Goal: Transaction & Acquisition: Purchase product/service

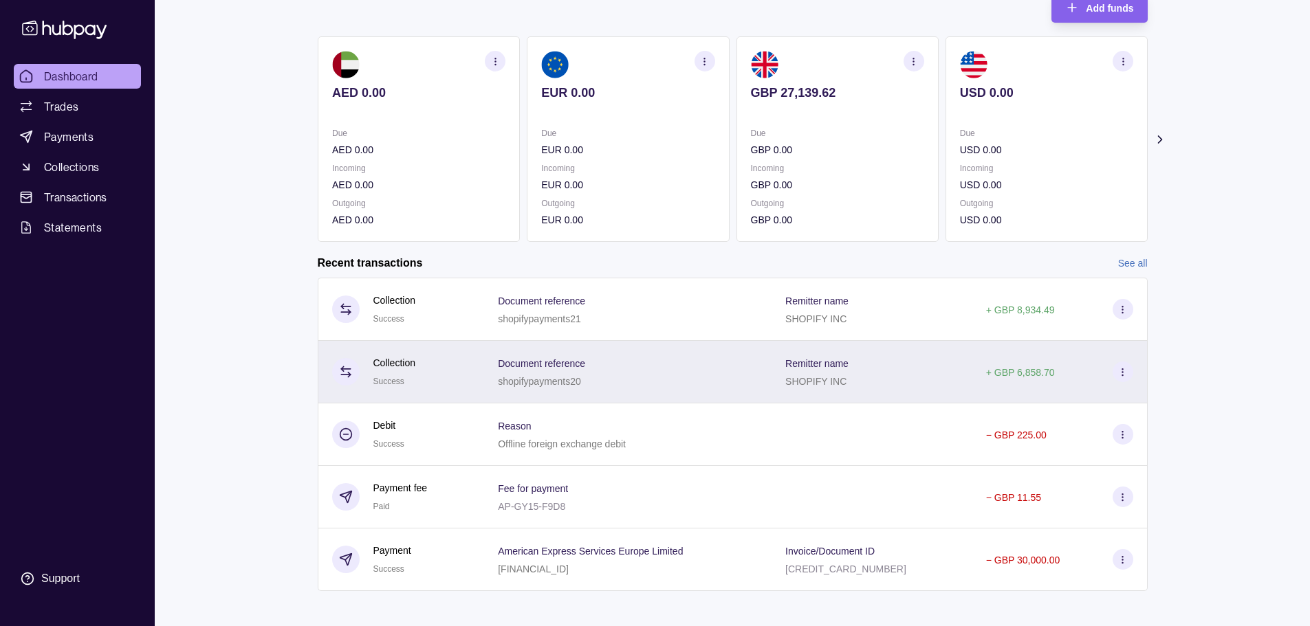
scroll to position [105, 0]
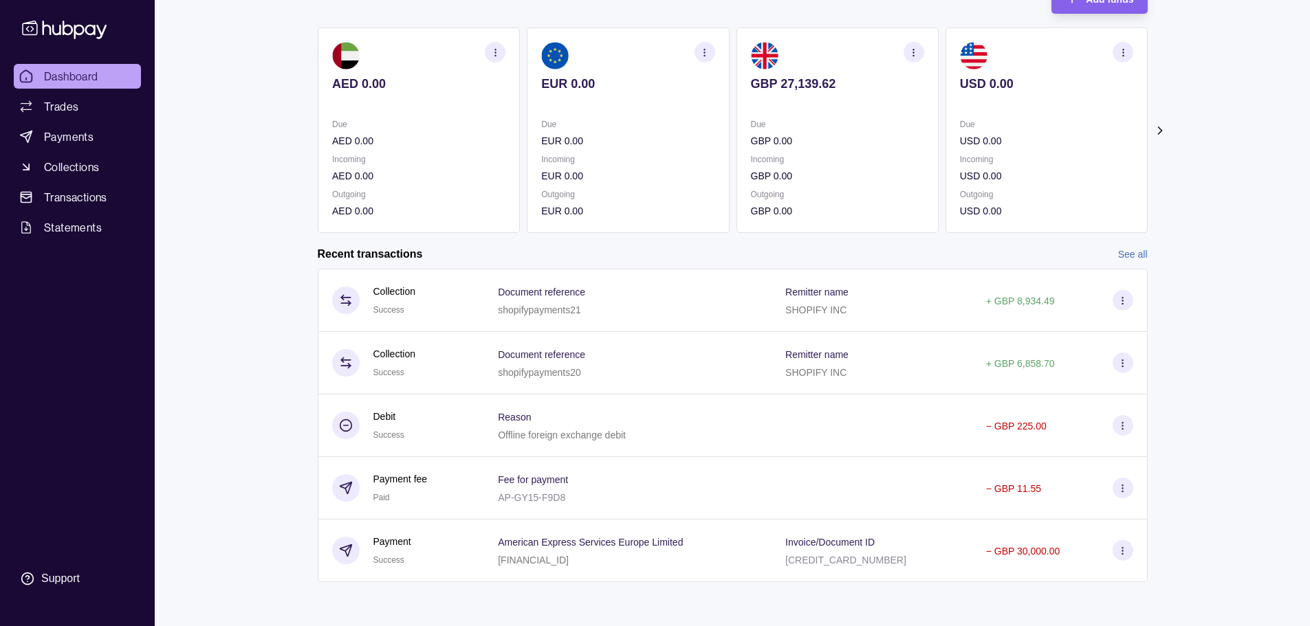
click at [658, 255] on link "See all" at bounding box center [1133, 254] width 30 height 15
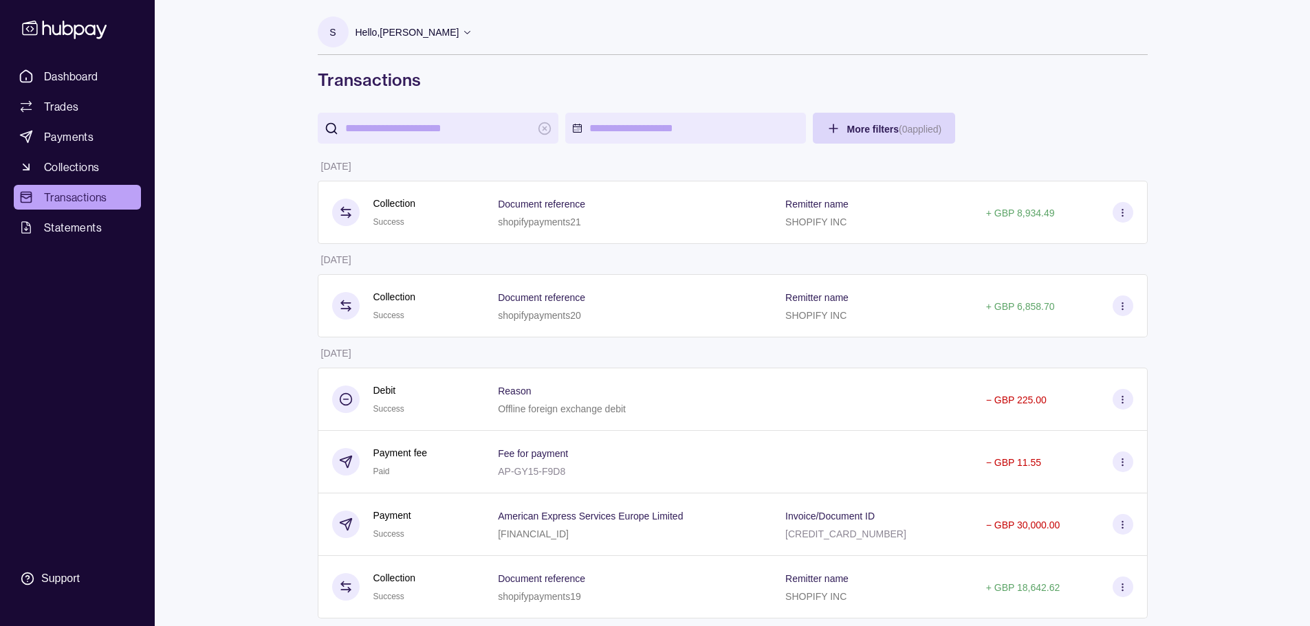
click at [503, 128] on input "search" at bounding box center [438, 128] width 186 height 31
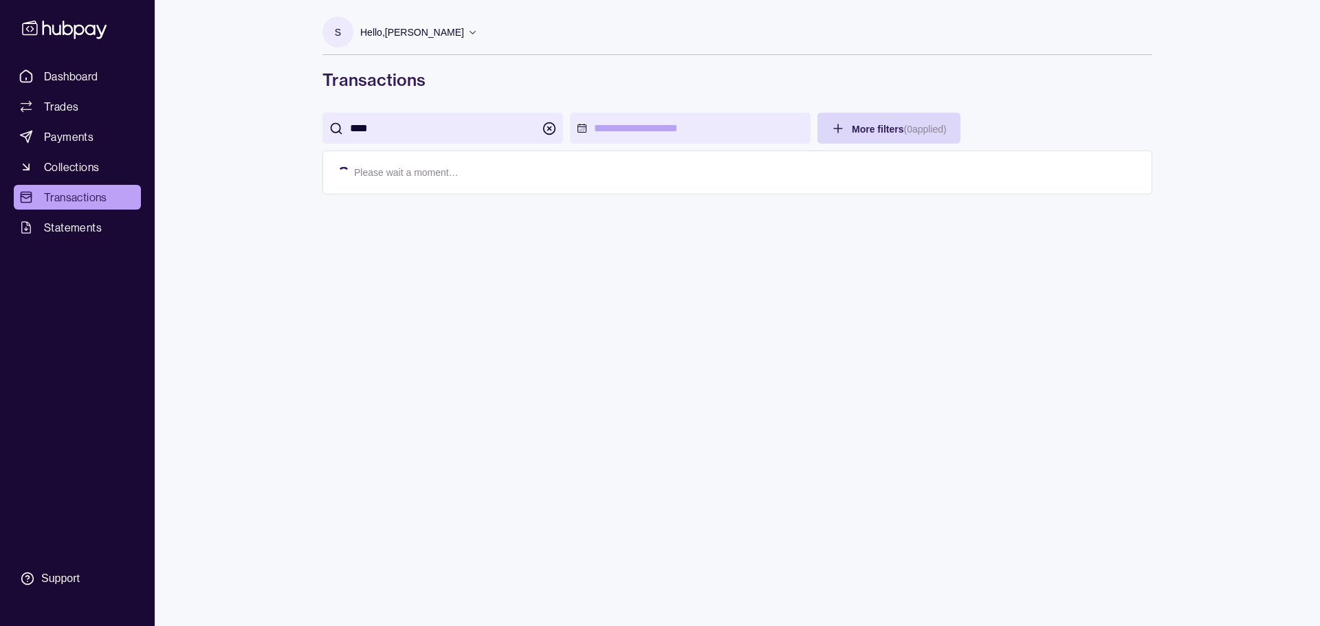
type input "****"
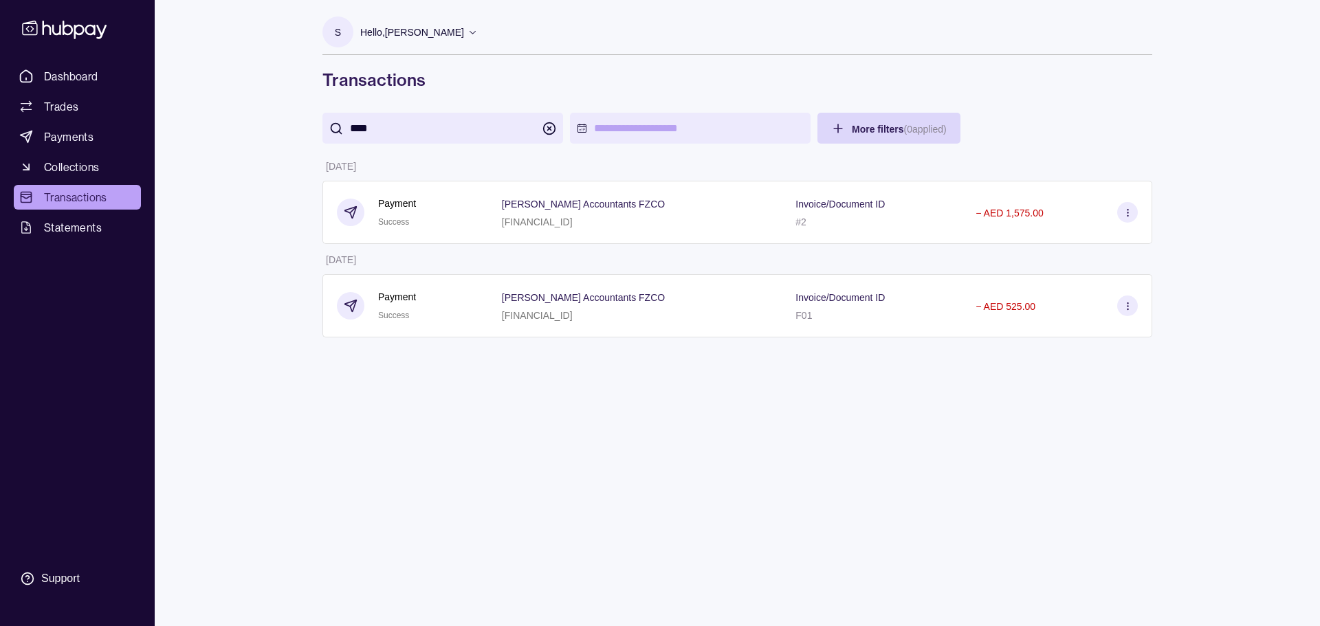
click at [606, 412] on div "S Hello, [PERSON_NAME] SH Group FZE LLC Account Terms and conditions Privacy po…" at bounding box center [737, 313] width 885 height 626
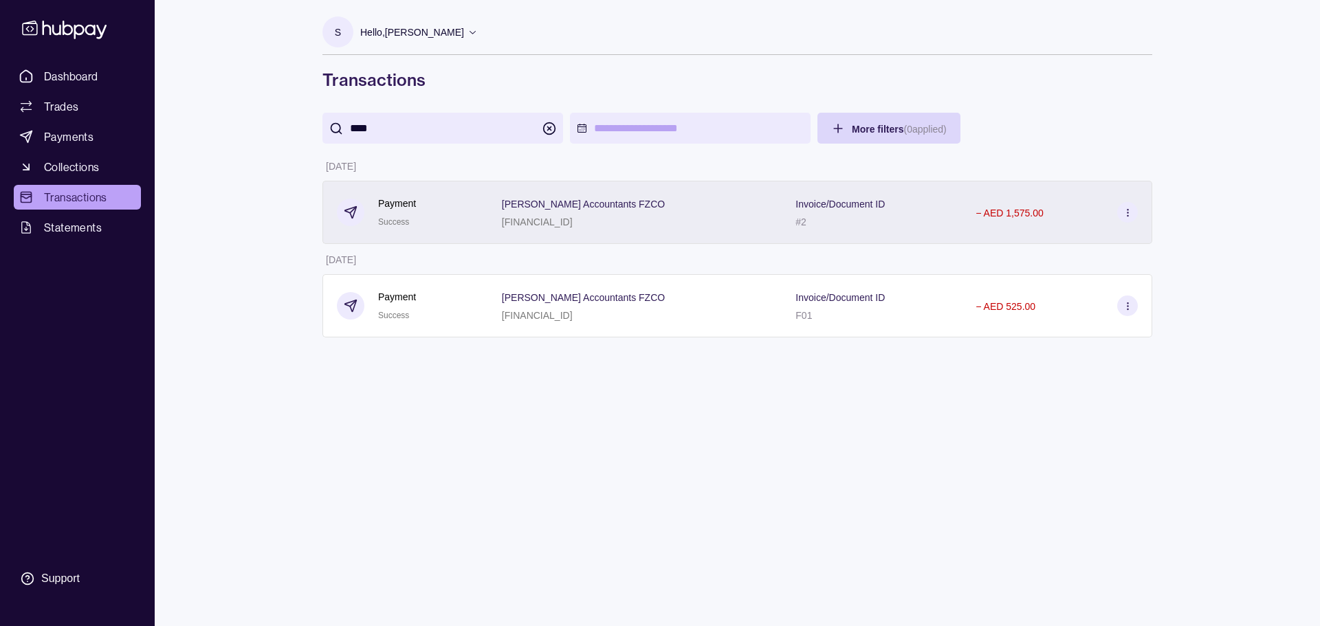
click at [561, 224] on p "[FINANCIAL_ID]" at bounding box center [537, 222] width 71 height 11
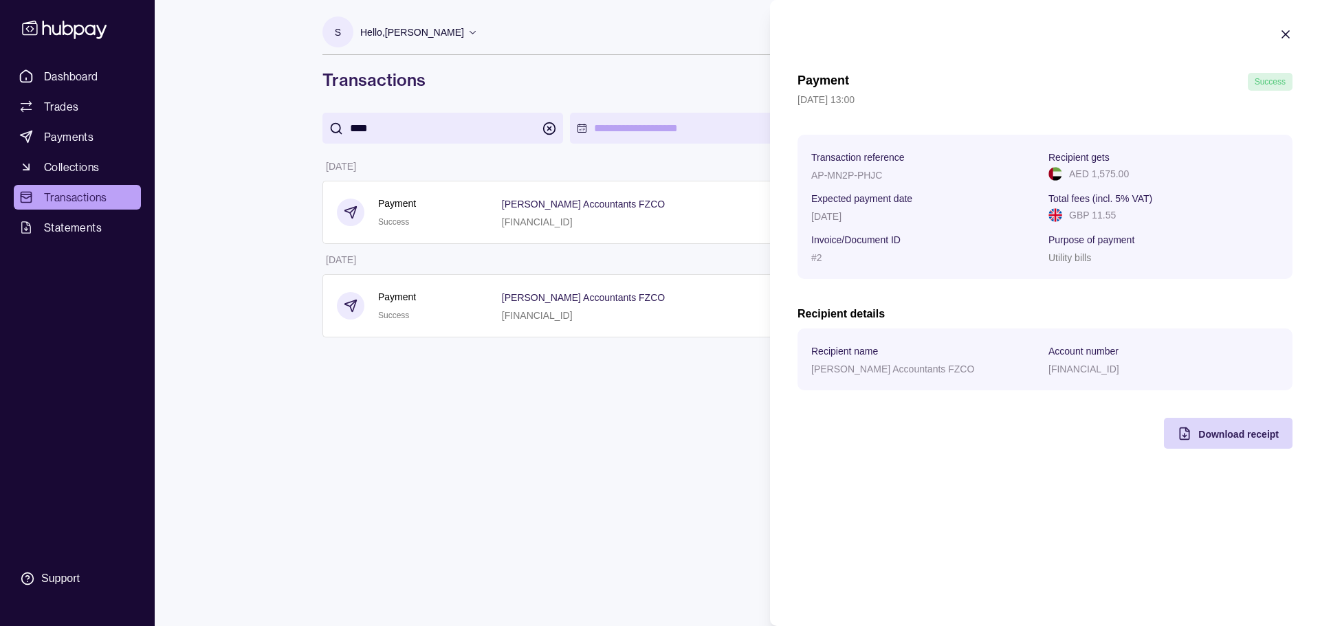
click at [658, 36] on icon "button" at bounding box center [1285, 34] width 7 height 7
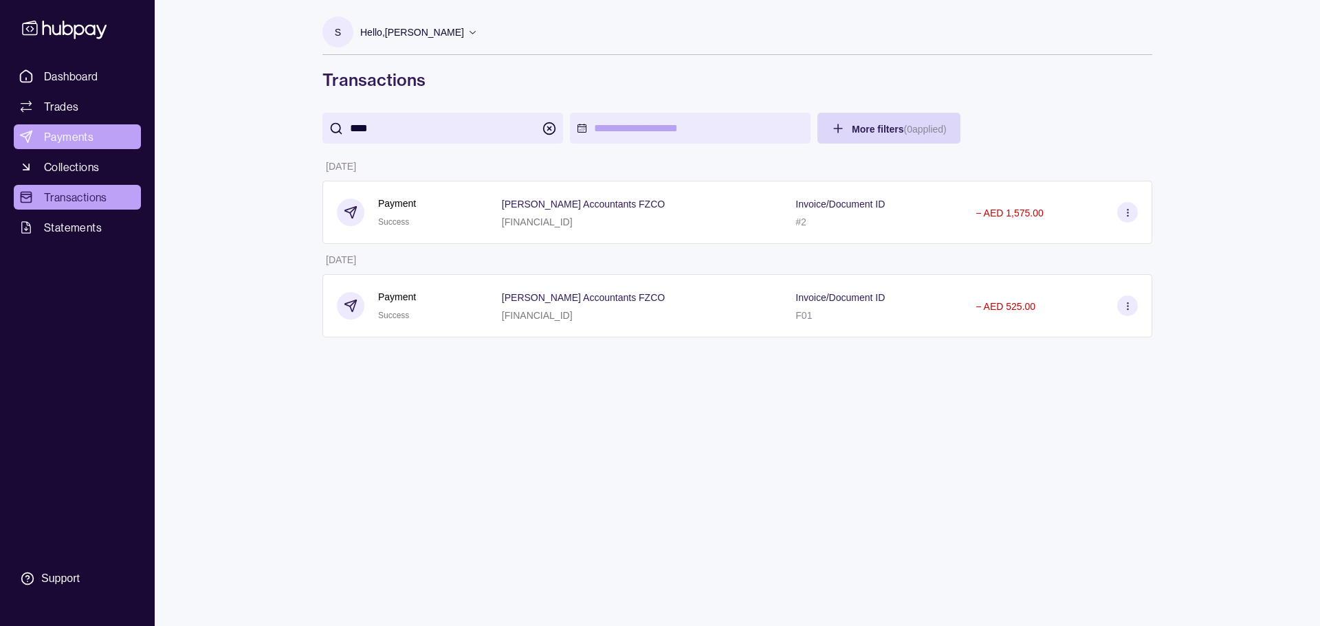
click at [88, 133] on span "Payments" at bounding box center [69, 137] width 50 height 17
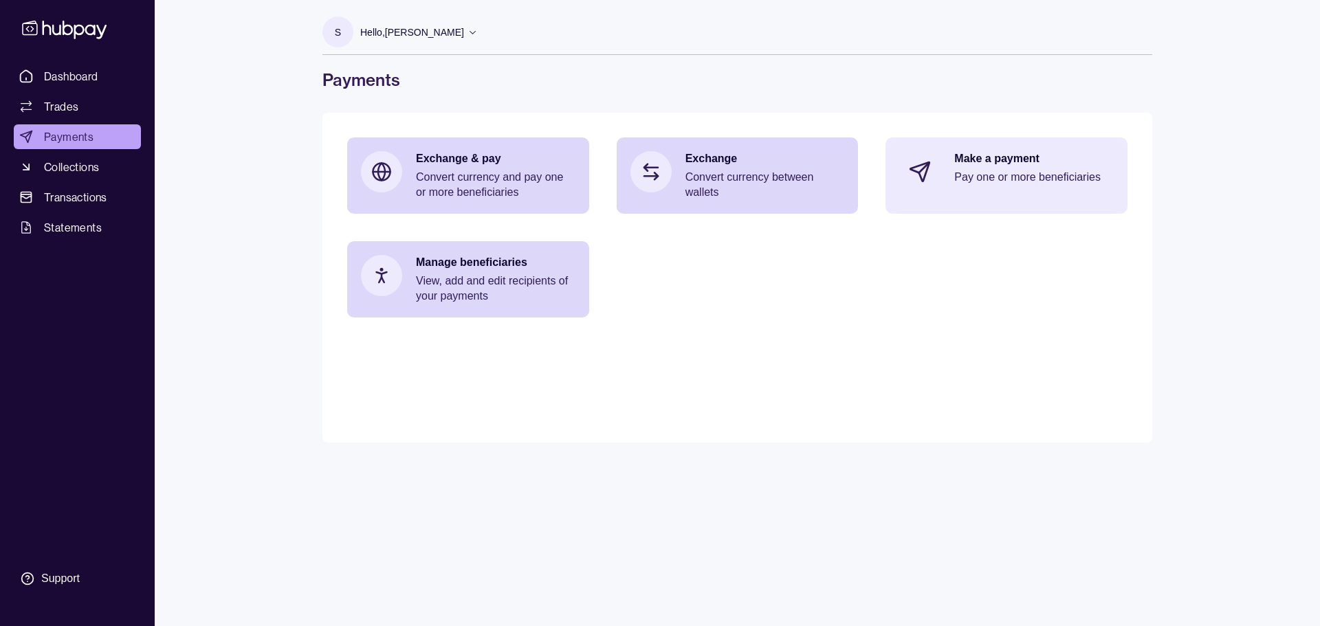
click at [658, 168] on div "Make a payment Pay one or more beneficiaries" at bounding box center [1034, 171] width 160 height 41
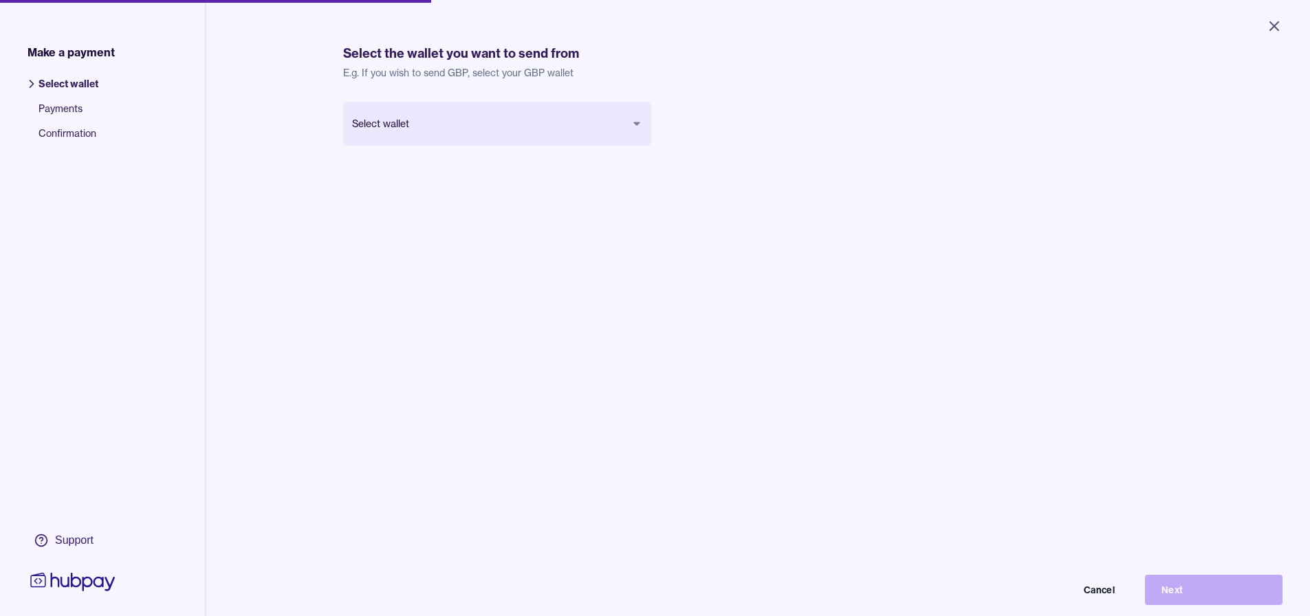
click at [574, 130] on body "Close Make a payment Select wallet Payments Confirmation Support Select the wal…" at bounding box center [655, 308] width 1310 height 616
click at [658, 603] on button "Next" at bounding box center [1214, 590] width 138 height 30
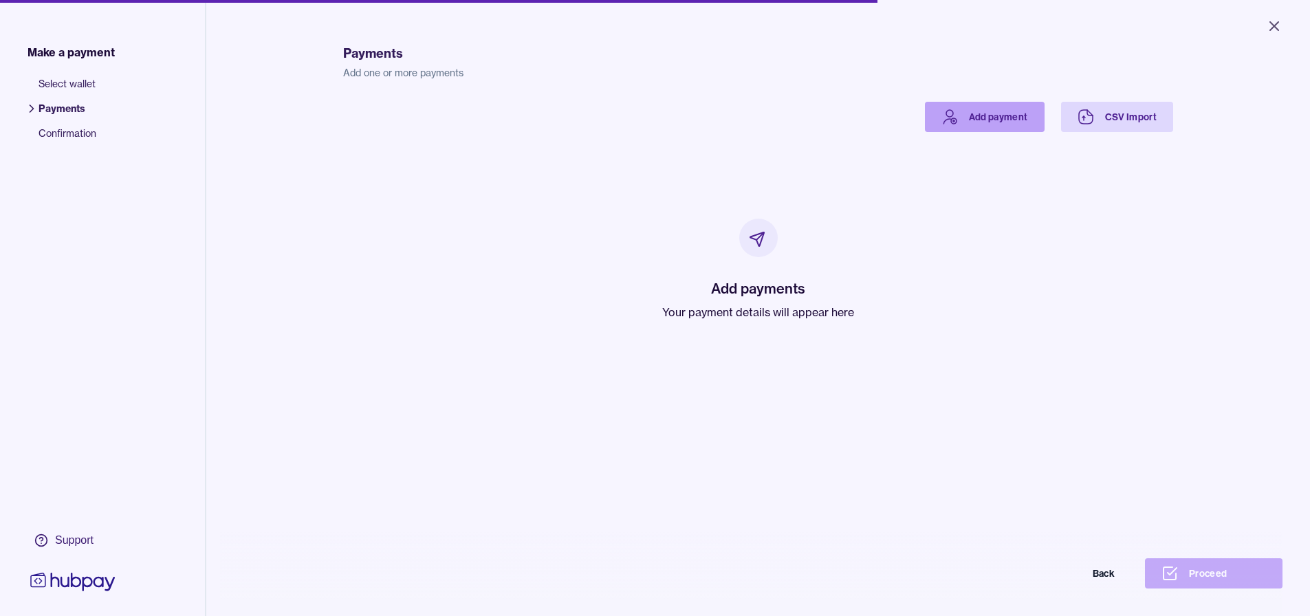
click at [658, 122] on link "Add payment" at bounding box center [985, 117] width 120 height 30
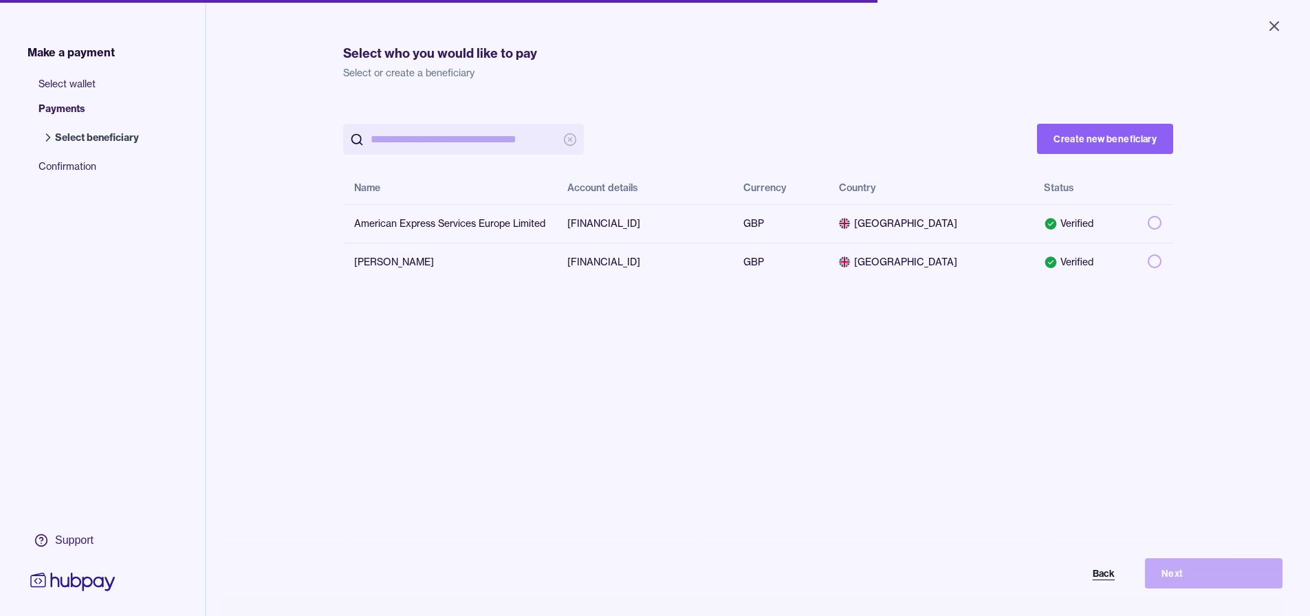
click at [658, 587] on button "Back" at bounding box center [1063, 573] width 138 height 30
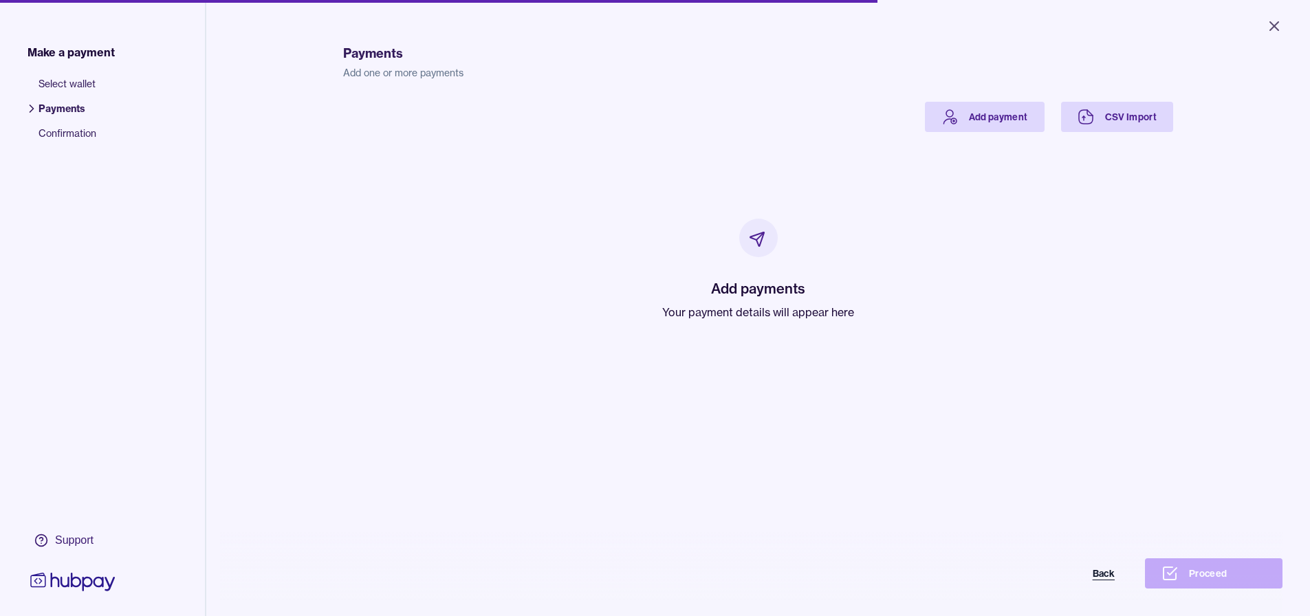
click at [658, 582] on button "Back" at bounding box center [1063, 573] width 138 height 30
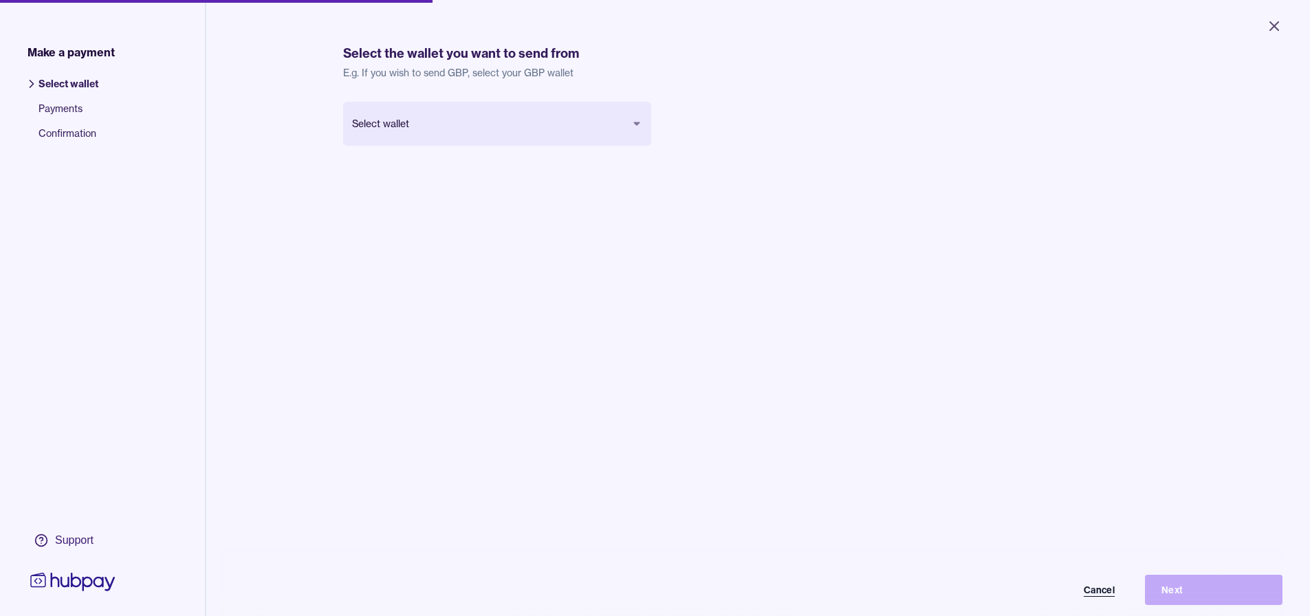
click at [658, 605] on button "Cancel" at bounding box center [1063, 590] width 138 height 30
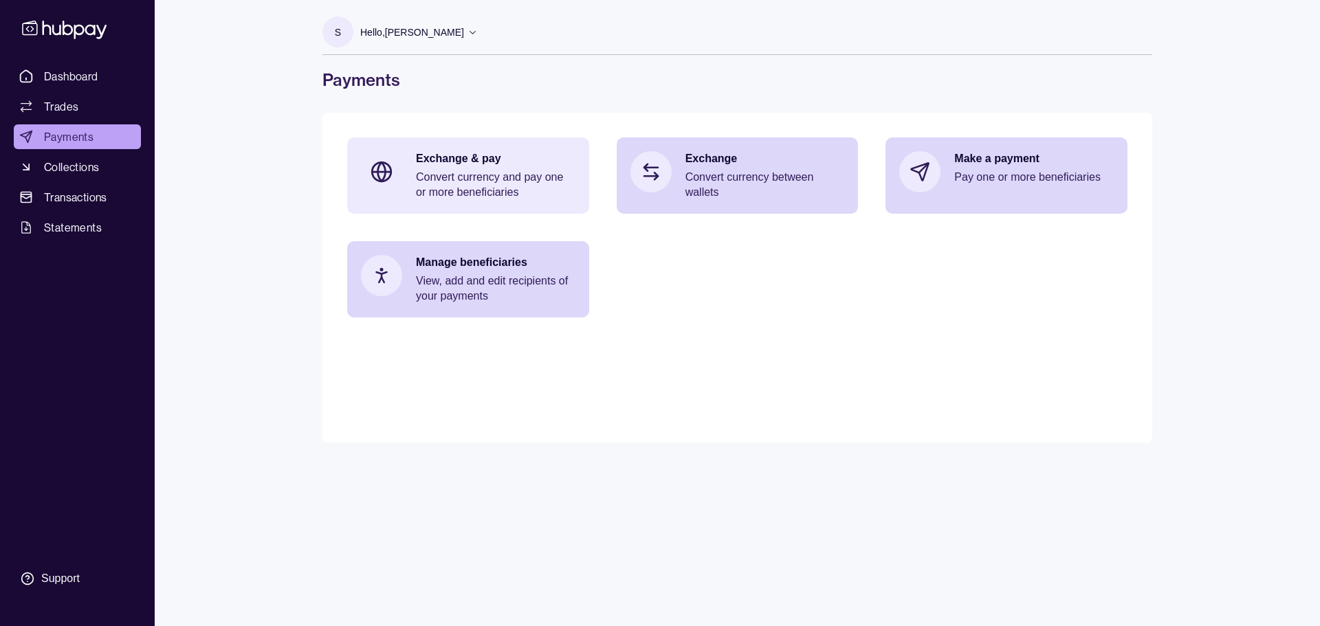
click at [498, 186] on p "Convert currency and pay one or more beneficiaries" at bounding box center [496, 185] width 160 height 30
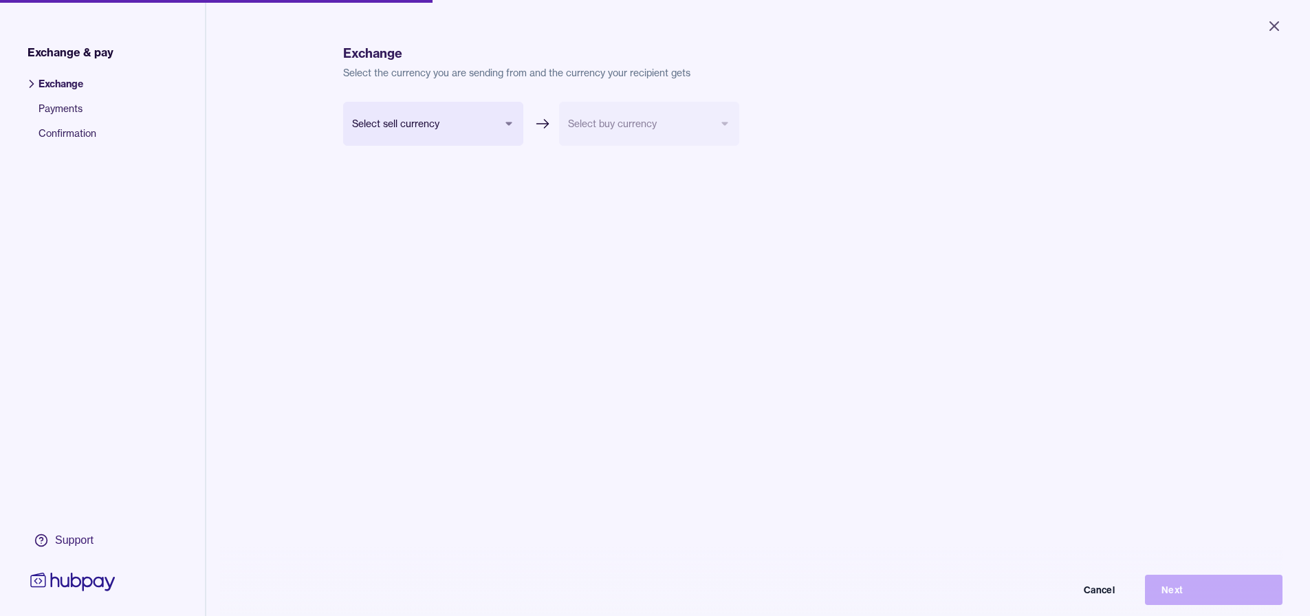
click at [467, 109] on html "Close Exchange & pay Exchange Payments Confirmation Support Exchange Select the…" at bounding box center [655, 308] width 1310 height 616
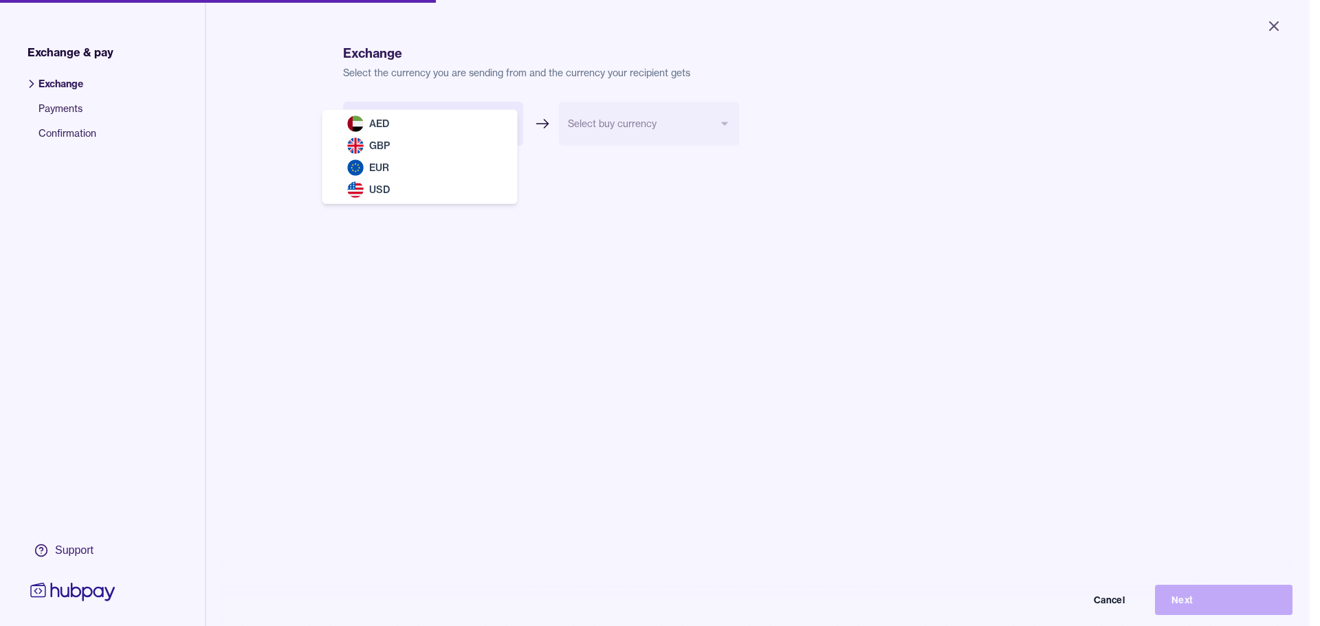
select select "***"
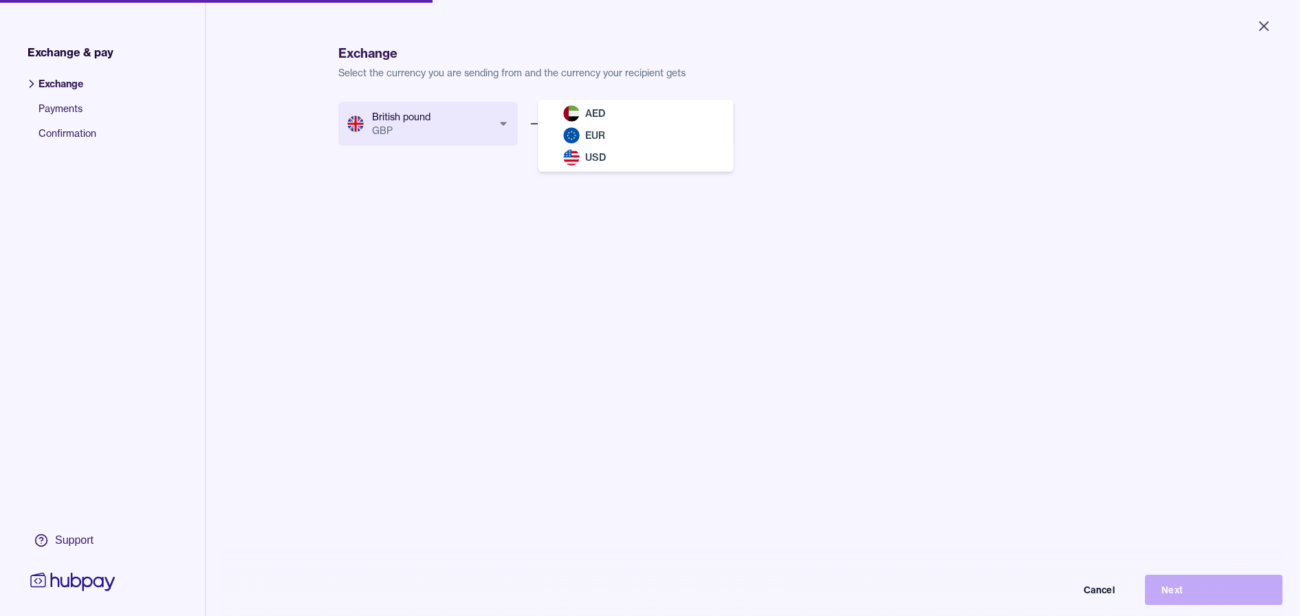
click at [621, 133] on body "Close Exchange & pay Exchange Payments Confirmation Support Exchange Select the…" at bounding box center [650, 308] width 1300 height 616
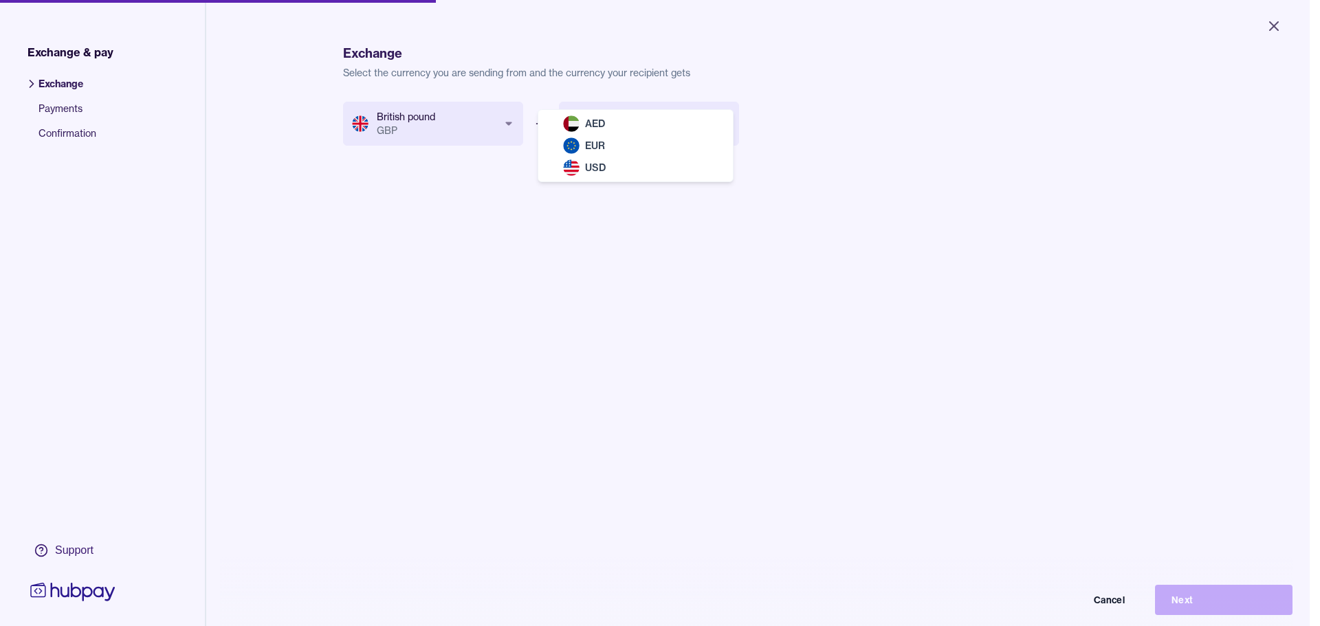
select select "***"
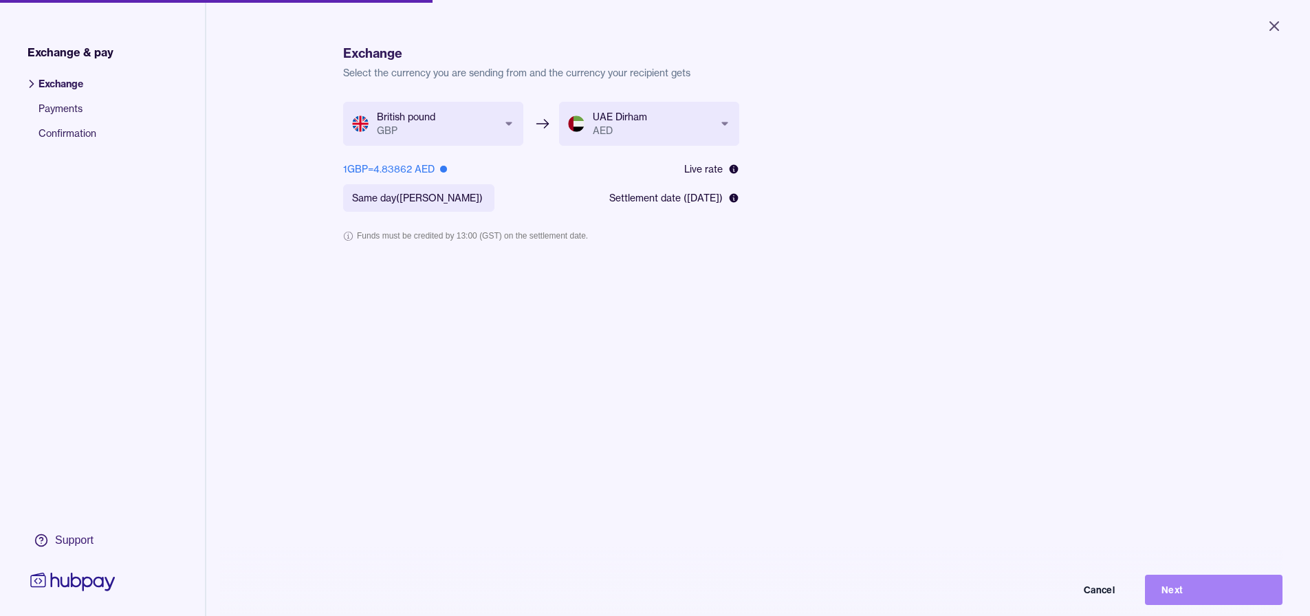
click at [658, 598] on button "Next" at bounding box center [1214, 590] width 138 height 30
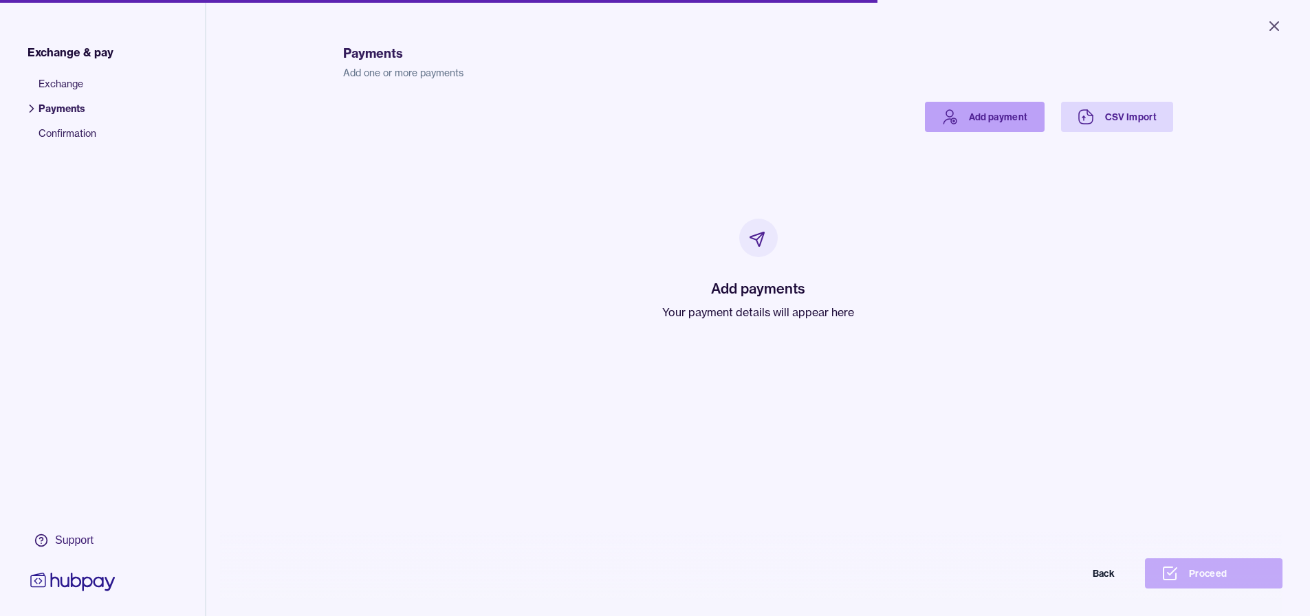
click at [658, 118] on link "Add payment" at bounding box center [985, 117] width 120 height 30
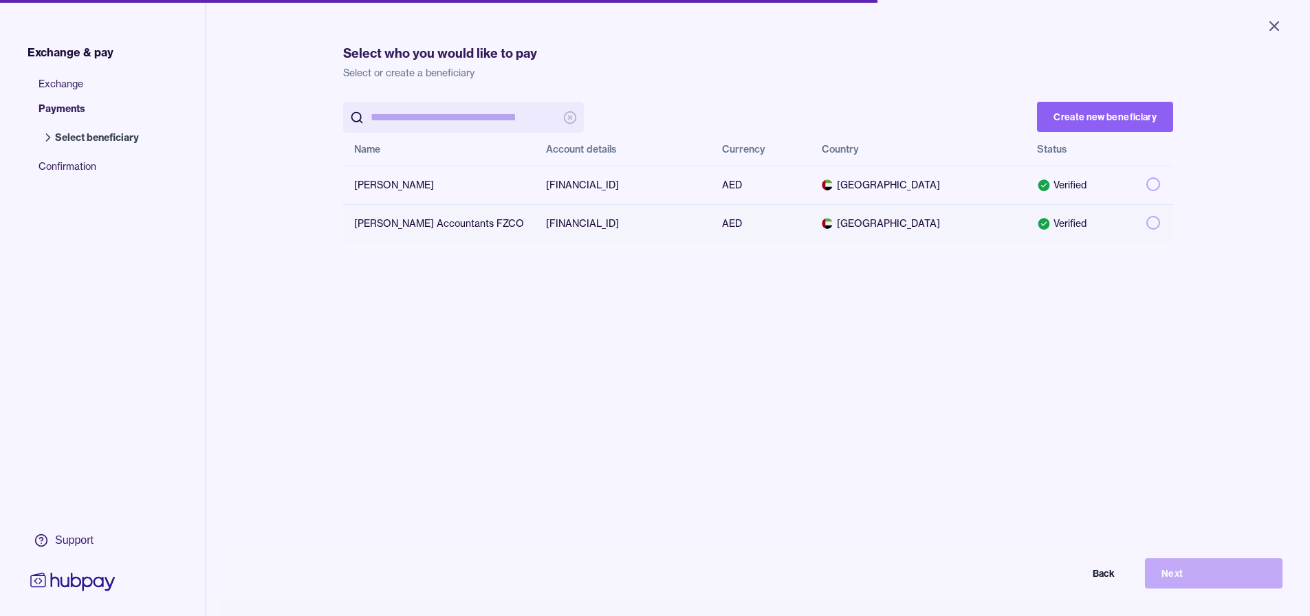
click at [658, 219] on button "button" at bounding box center [1153, 223] width 14 height 14
click at [658, 585] on button "Next" at bounding box center [1214, 573] width 138 height 30
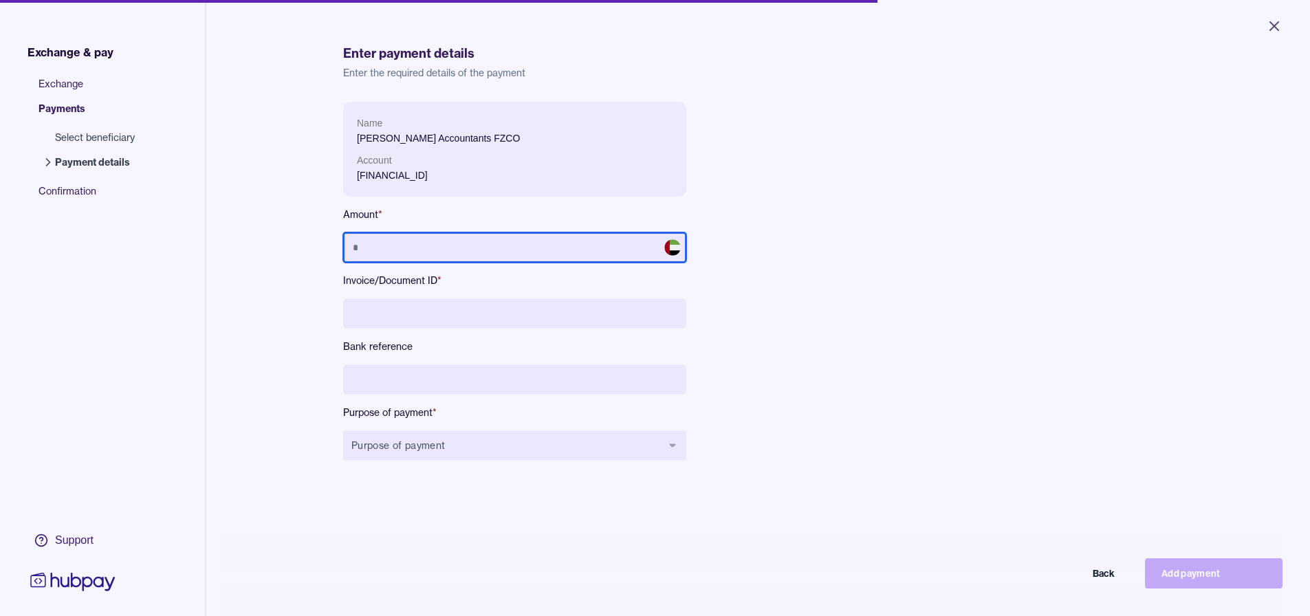
click at [495, 250] on input "text" at bounding box center [514, 247] width 343 height 30
type input "*****"
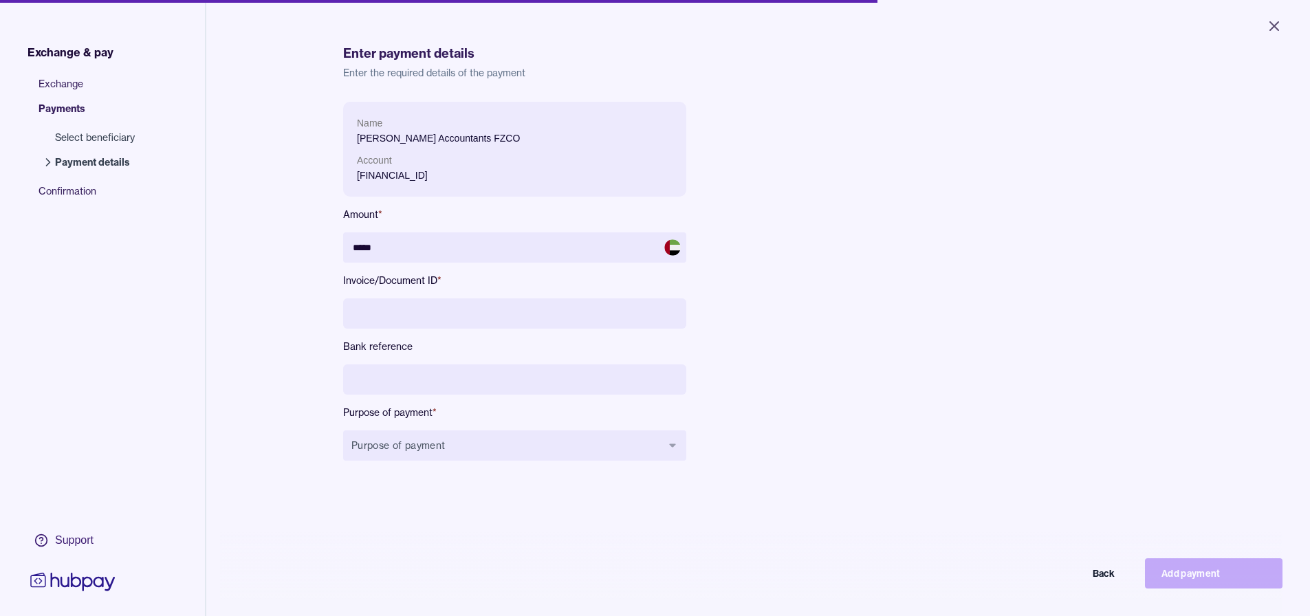
click at [501, 304] on input at bounding box center [514, 313] width 343 height 30
drag, startPoint x: 501, startPoint y: 309, endPoint x: 510, endPoint y: 307, distance: 8.5
click at [504, 309] on input at bounding box center [514, 313] width 343 height 30
type input "****"
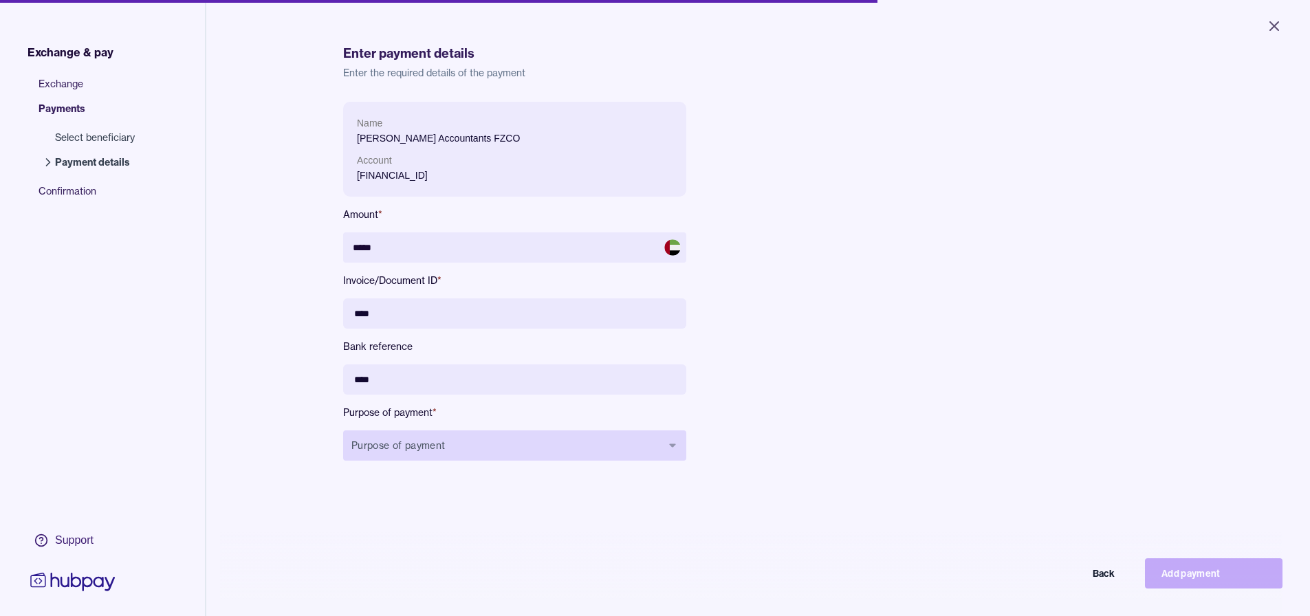
click at [488, 448] on button "Purpose of payment" at bounding box center [514, 445] width 343 height 30
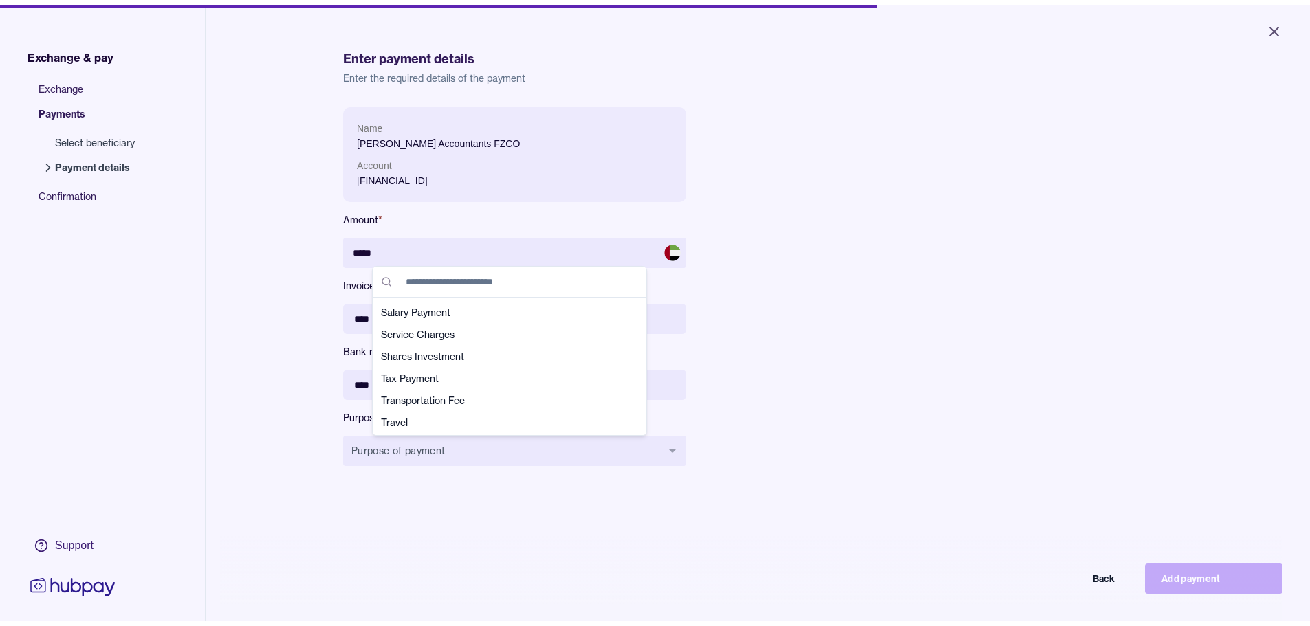
scroll to position [484, 0]
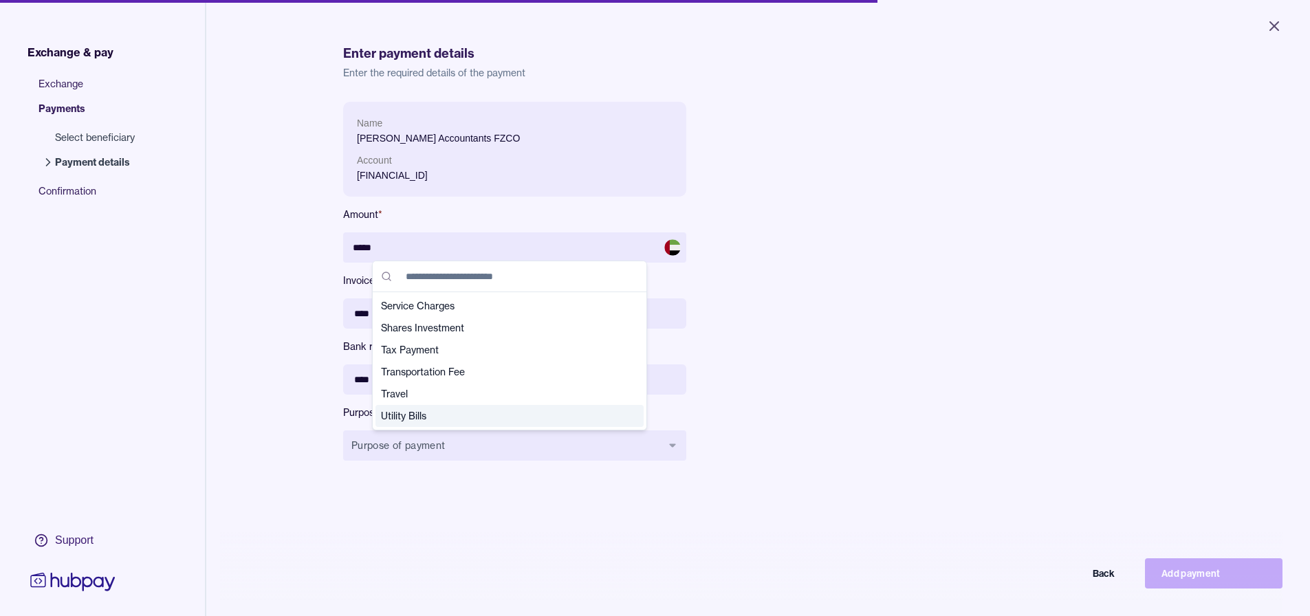
click at [448, 415] on span "Utility Bills" at bounding box center [501, 416] width 241 height 14
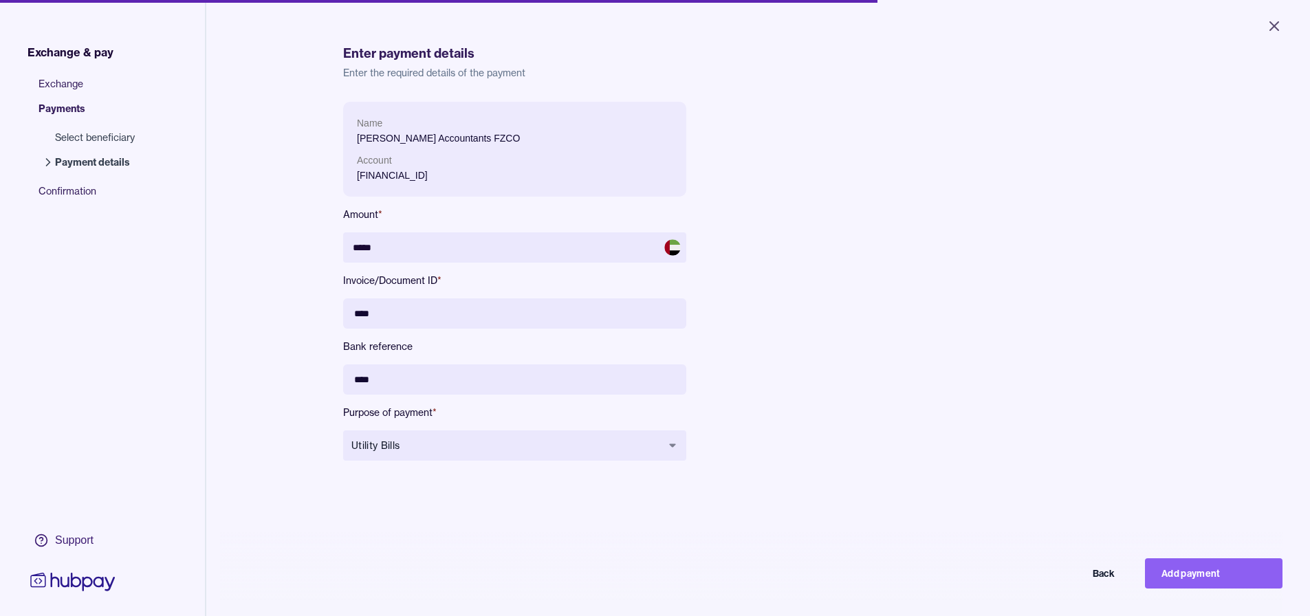
click at [658, 419] on div "Name [PERSON_NAME] Accountants FZCO Account [FINANCIAL_ID] Amount * ***** Invoi…" at bounding box center [651, 292] width 616 height 381
click at [658, 584] on button "Add payment" at bounding box center [1214, 573] width 138 height 30
type input "****"
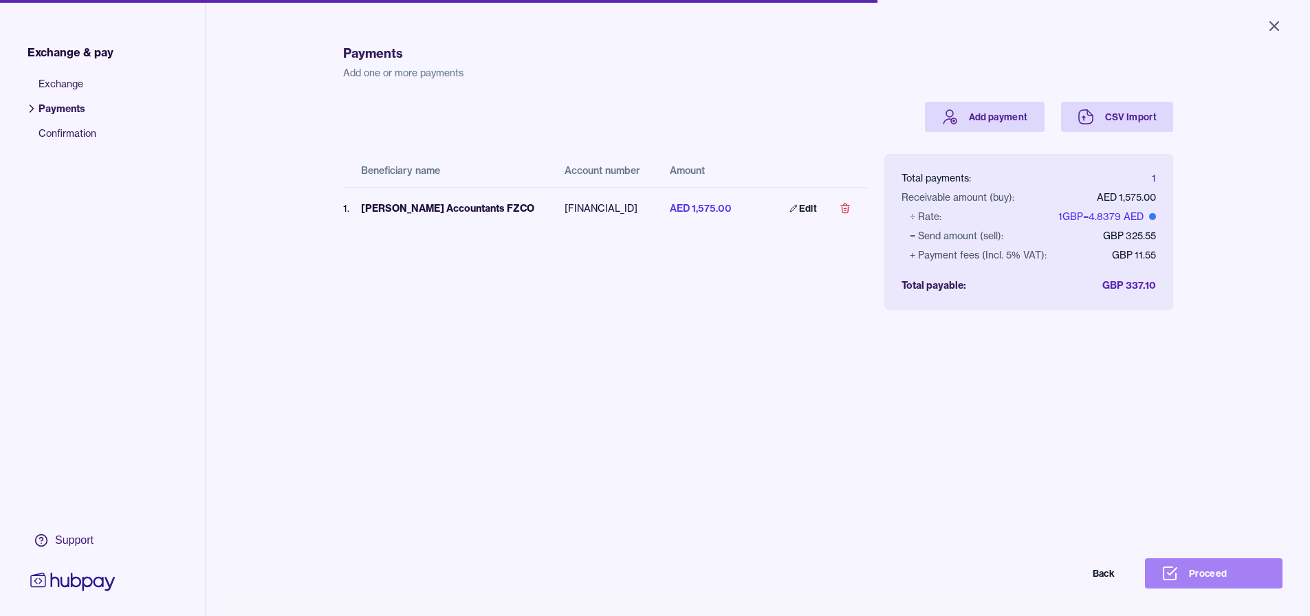
click at [658, 583] on button "Proceed" at bounding box center [1214, 573] width 138 height 30
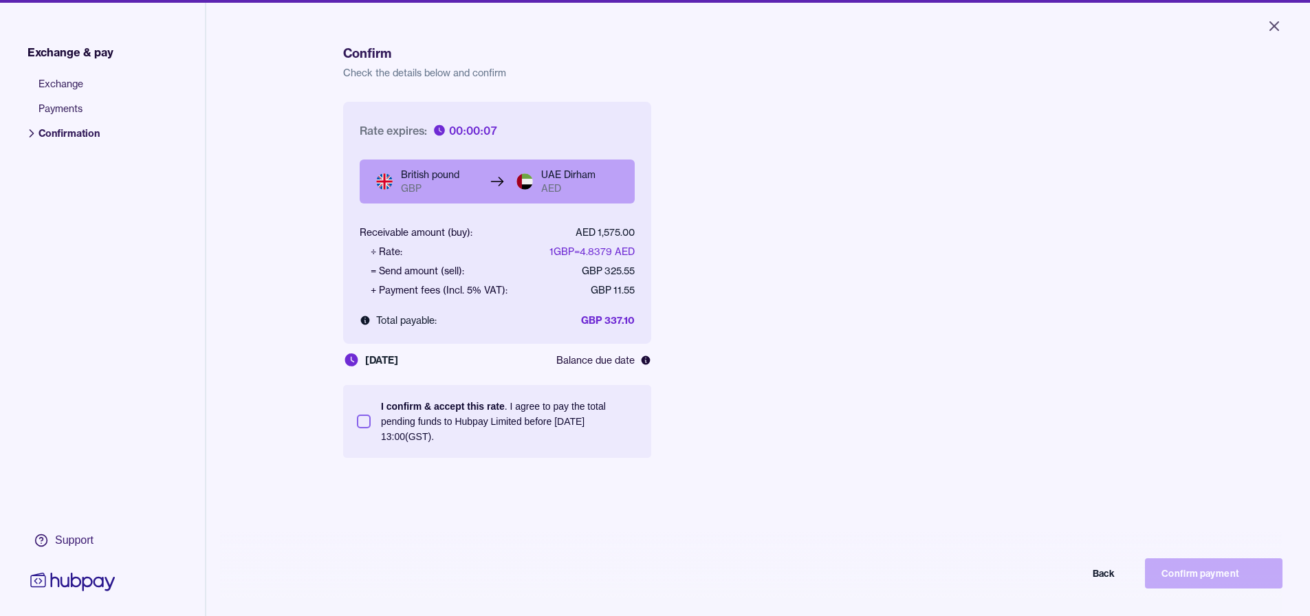
click at [350, 420] on section "I confirm & accept this rate . I agree to pay the total pending funds to Hubpay…" at bounding box center [497, 421] width 308 height 73
click at [357, 423] on button "I confirm & accept this rate . I agree to pay the total pending funds to Hubpay…" at bounding box center [364, 422] width 14 height 14
click at [658, 585] on button "Confirm payment" at bounding box center [1214, 573] width 138 height 30
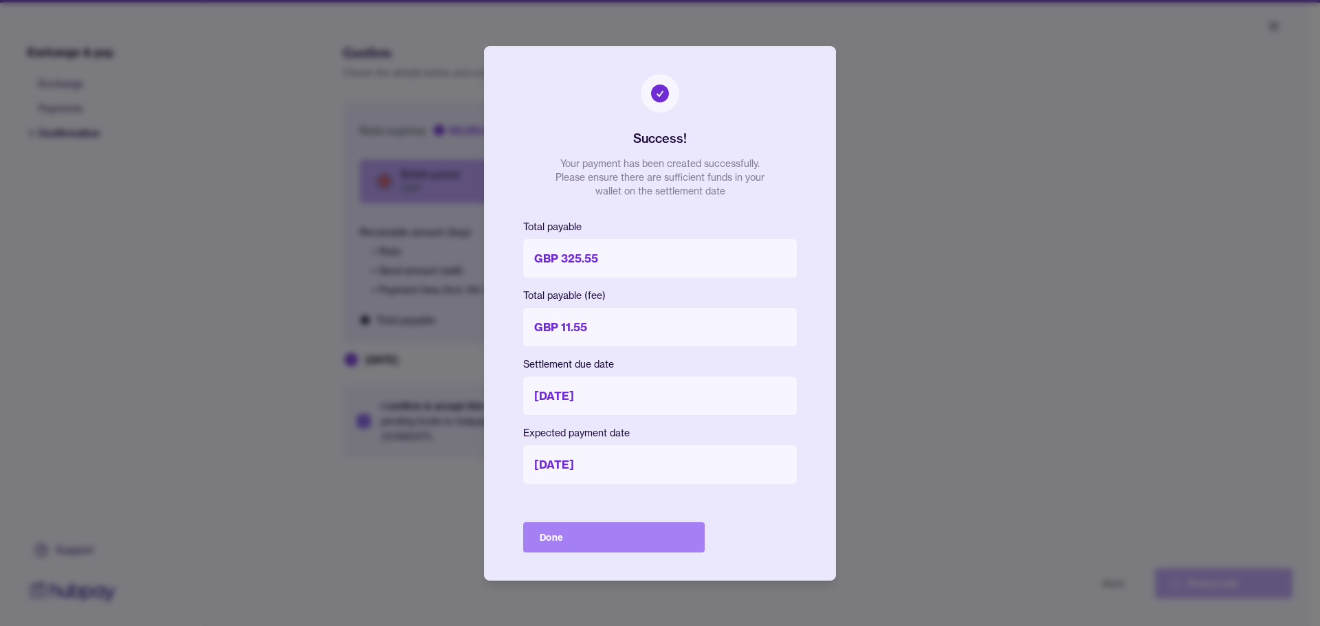
click at [618, 538] on button "Done" at bounding box center [614, 538] width 182 height 30
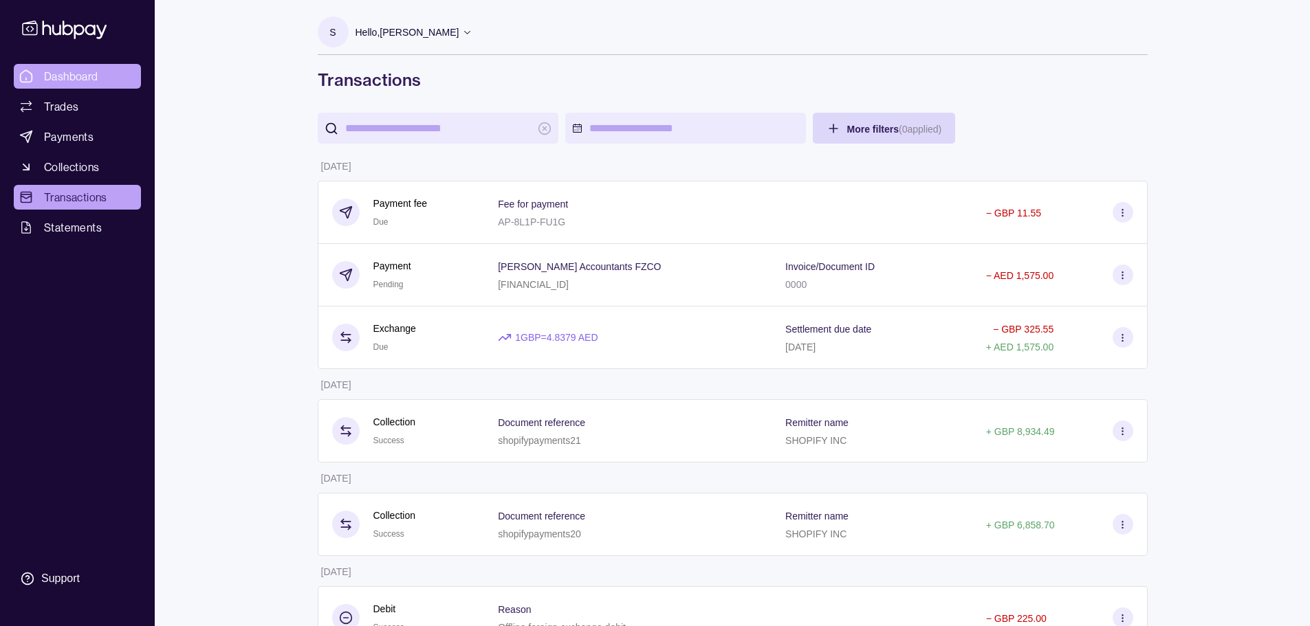
click at [65, 70] on span "Dashboard" at bounding box center [71, 76] width 54 height 17
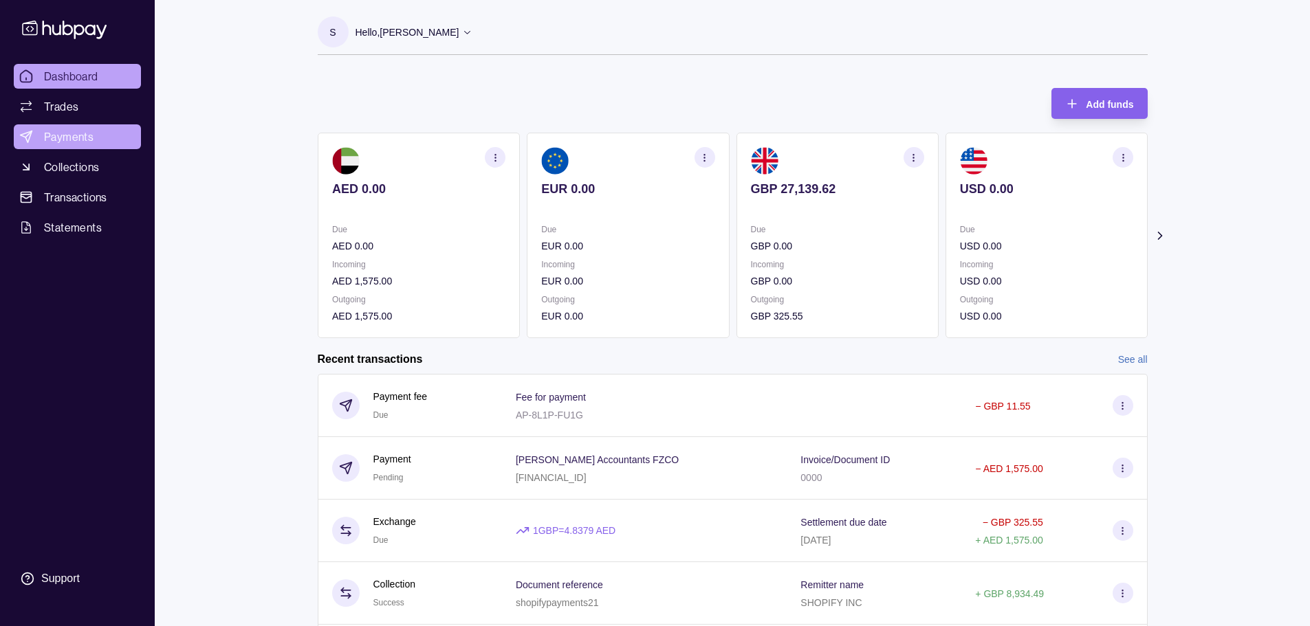
click at [83, 133] on span "Payments" at bounding box center [69, 137] width 50 height 17
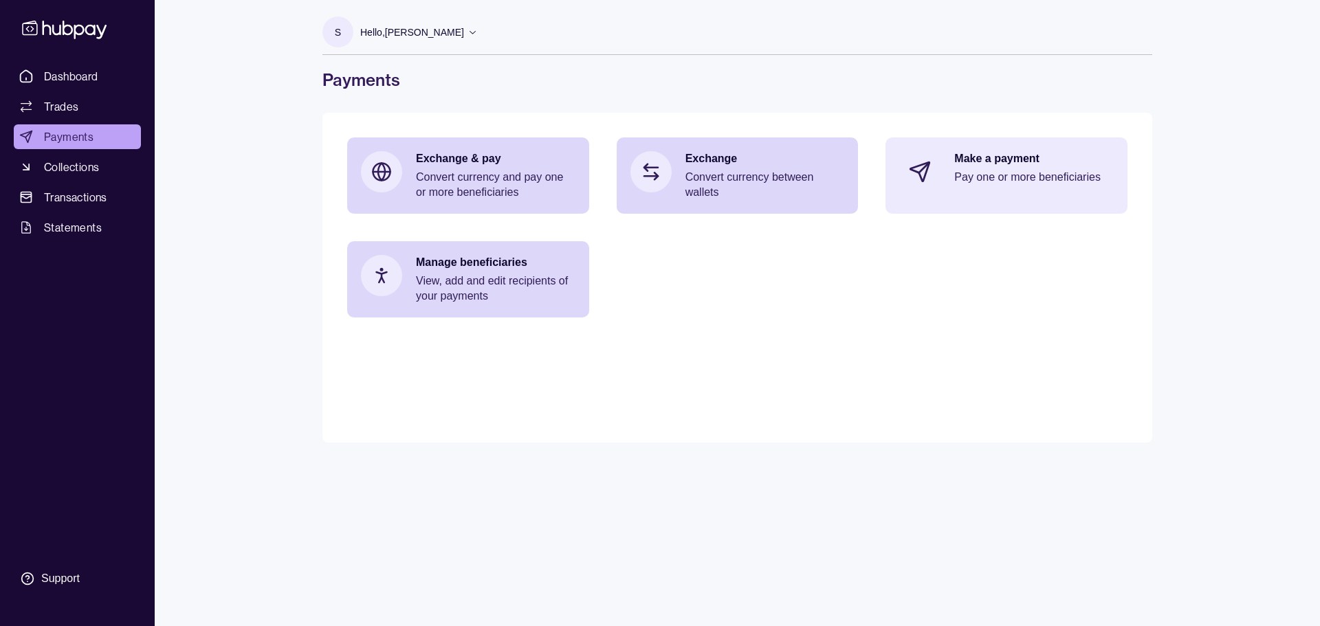
click at [658, 175] on icon at bounding box center [920, 172] width 23 height 23
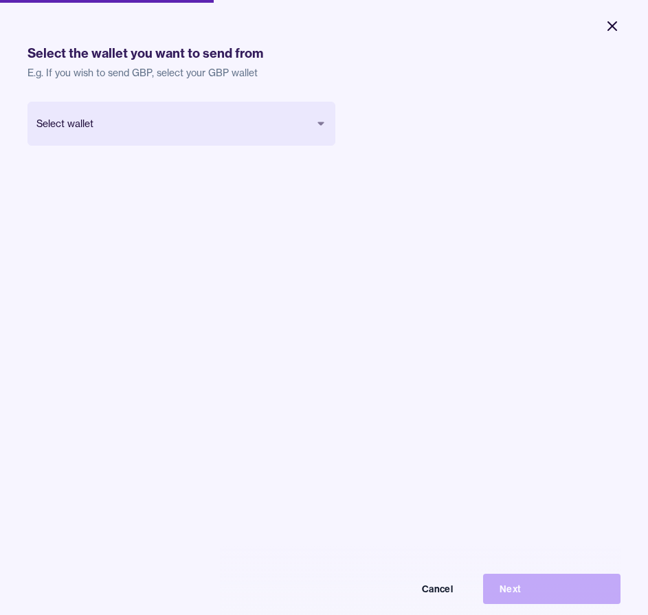
click at [609, 34] on icon "Close" at bounding box center [612, 26] width 17 height 17
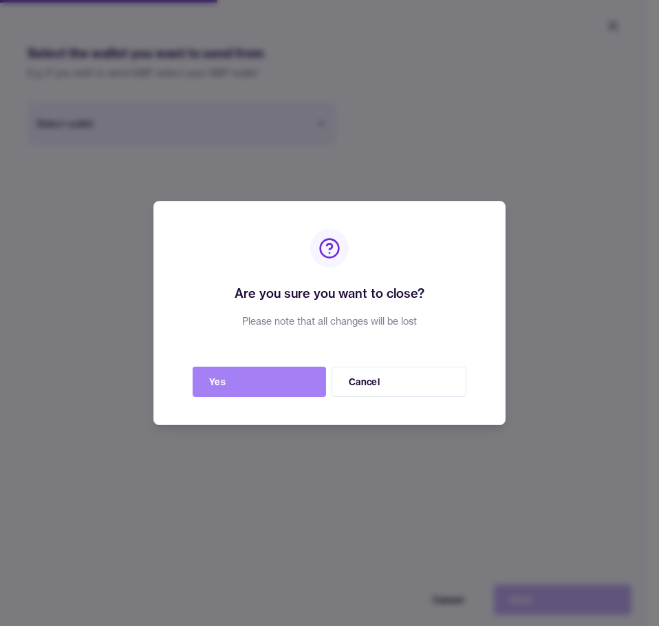
click at [309, 382] on button "Yes" at bounding box center [259, 382] width 133 height 30
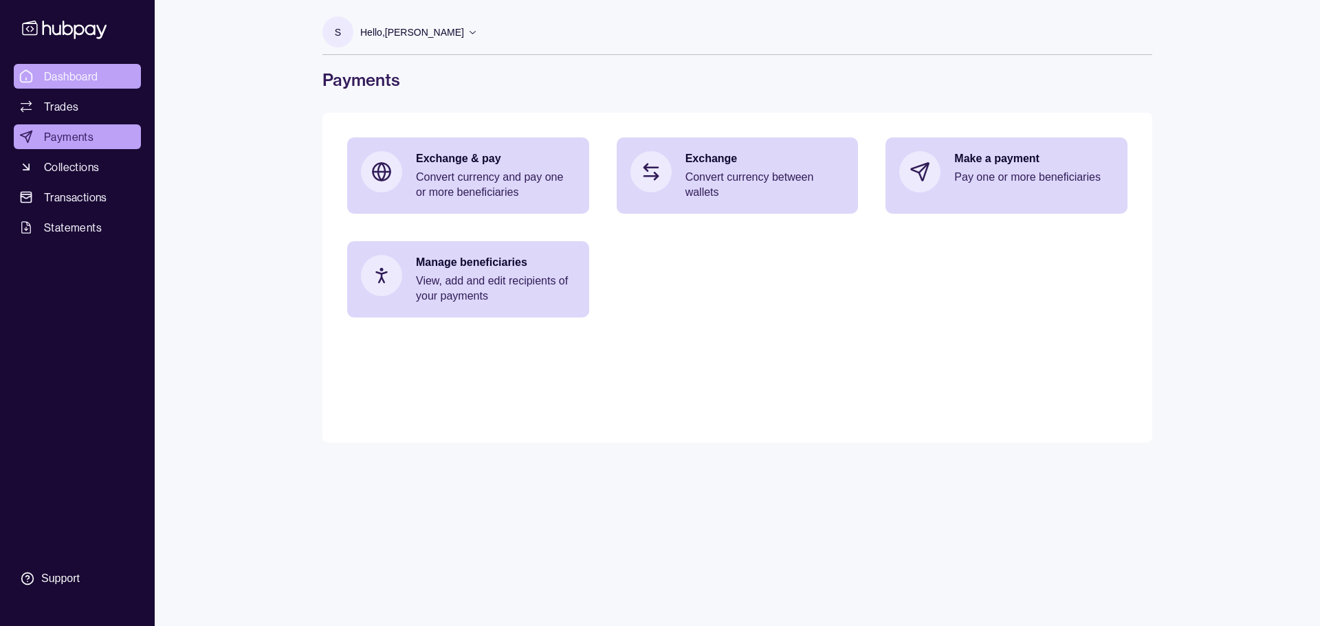
click at [67, 66] on link "Dashboard" at bounding box center [77, 76] width 127 height 25
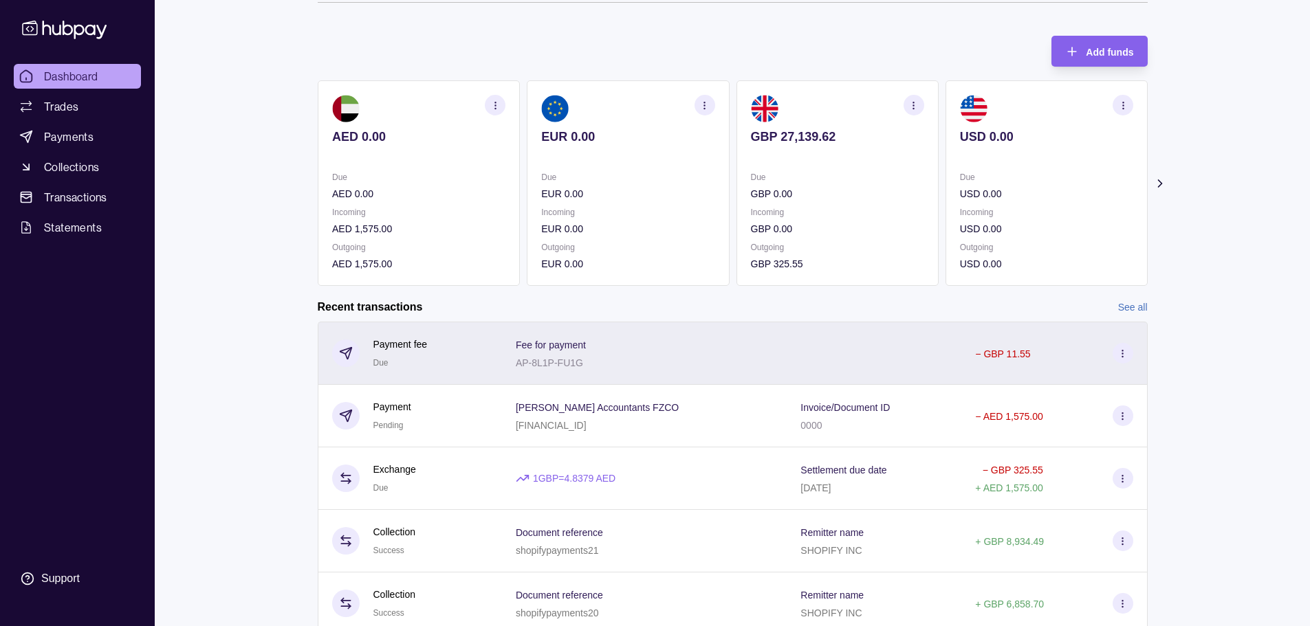
scroll to position [69, 0]
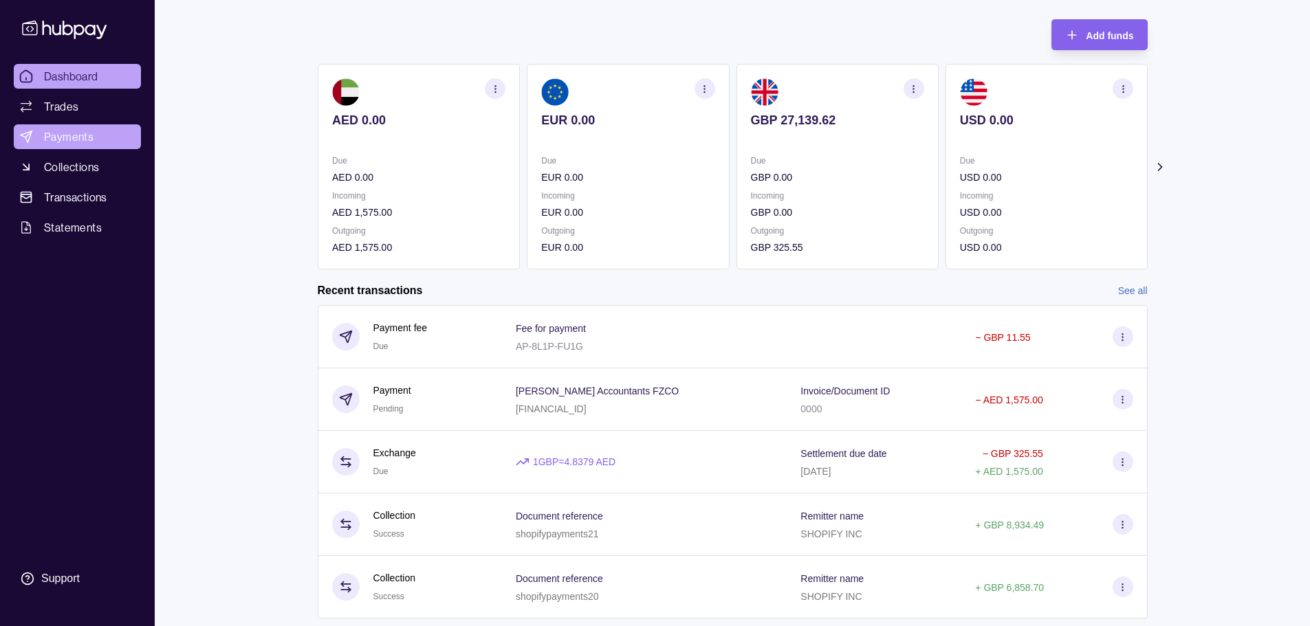
click at [99, 136] on link "Payments" at bounding box center [77, 136] width 127 height 25
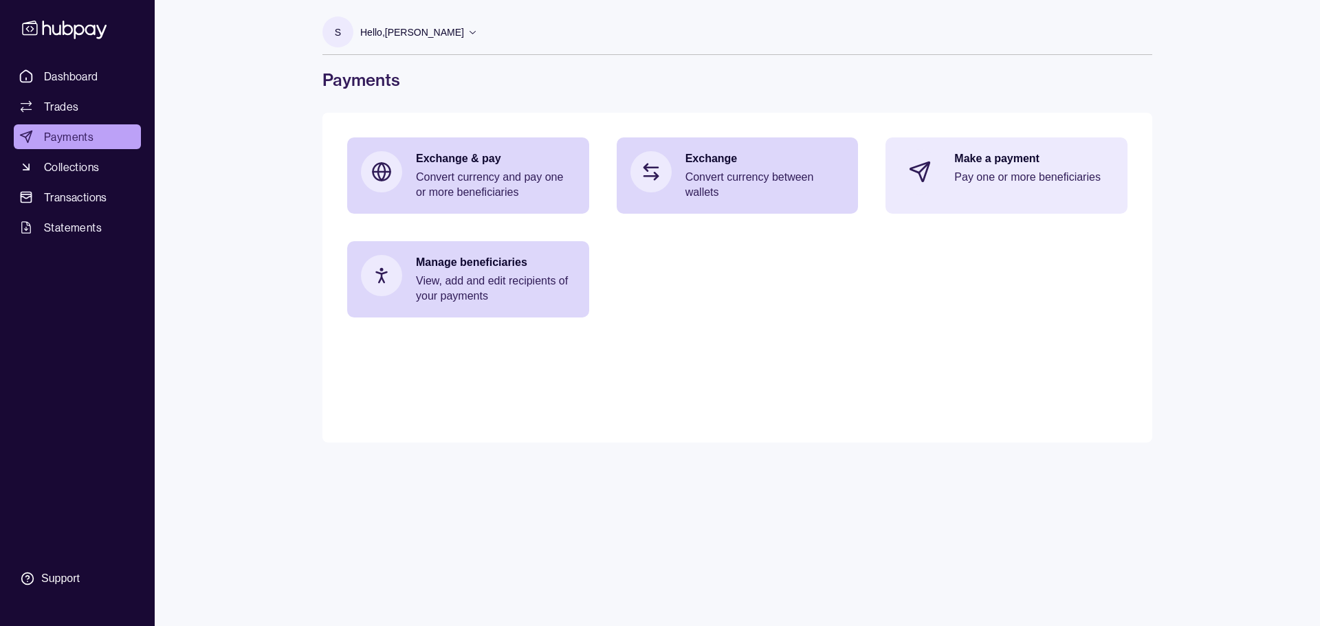
click at [658, 179] on p "Pay one or more beneficiaries" at bounding box center [1034, 177] width 160 height 15
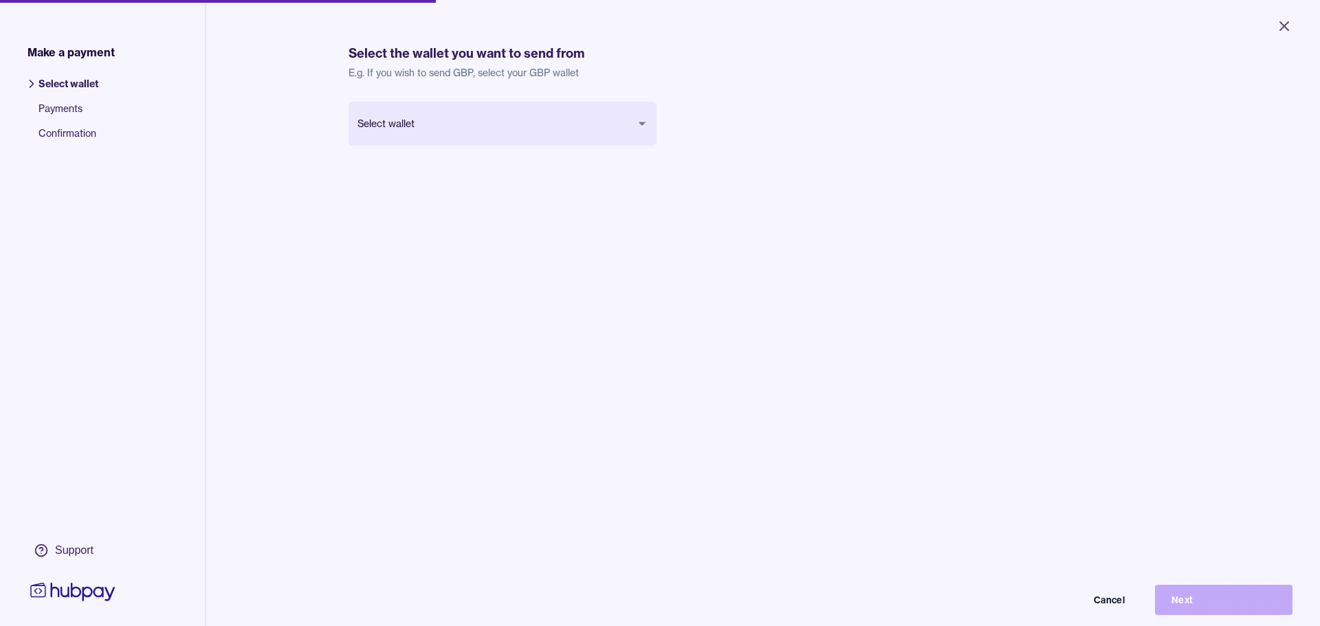
click at [574, 130] on body "Close Make a payment Select wallet Payments Confirmation Support Select the wal…" at bounding box center [660, 313] width 1320 height 626
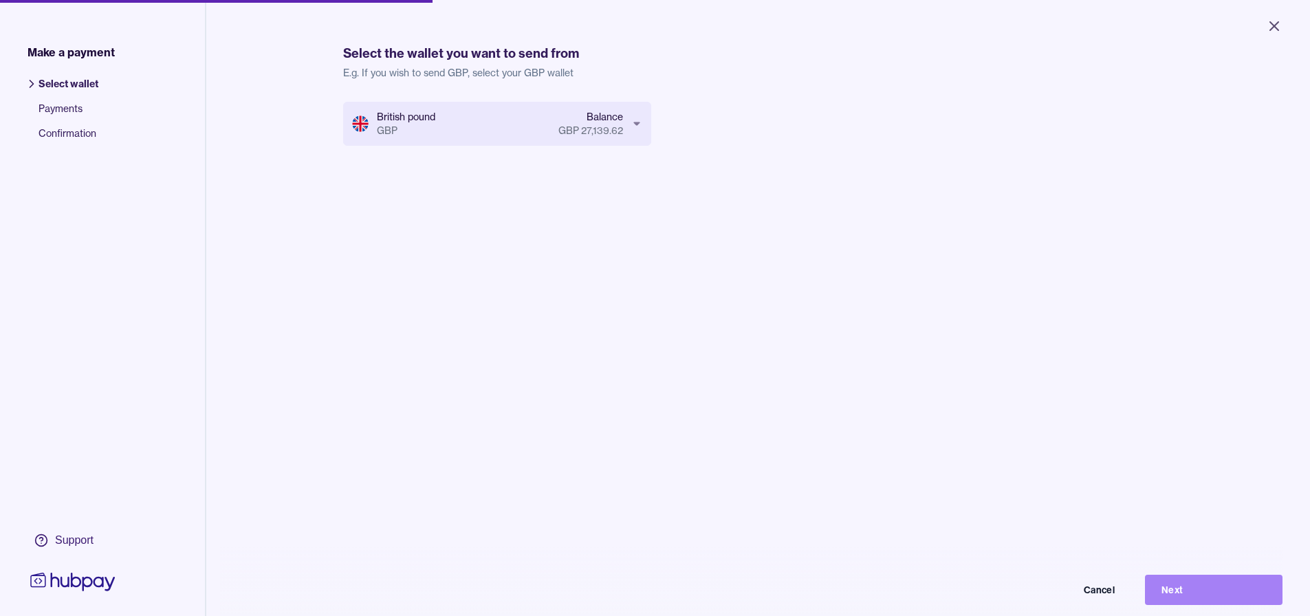
click at [658, 591] on button "Next" at bounding box center [1214, 590] width 138 height 30
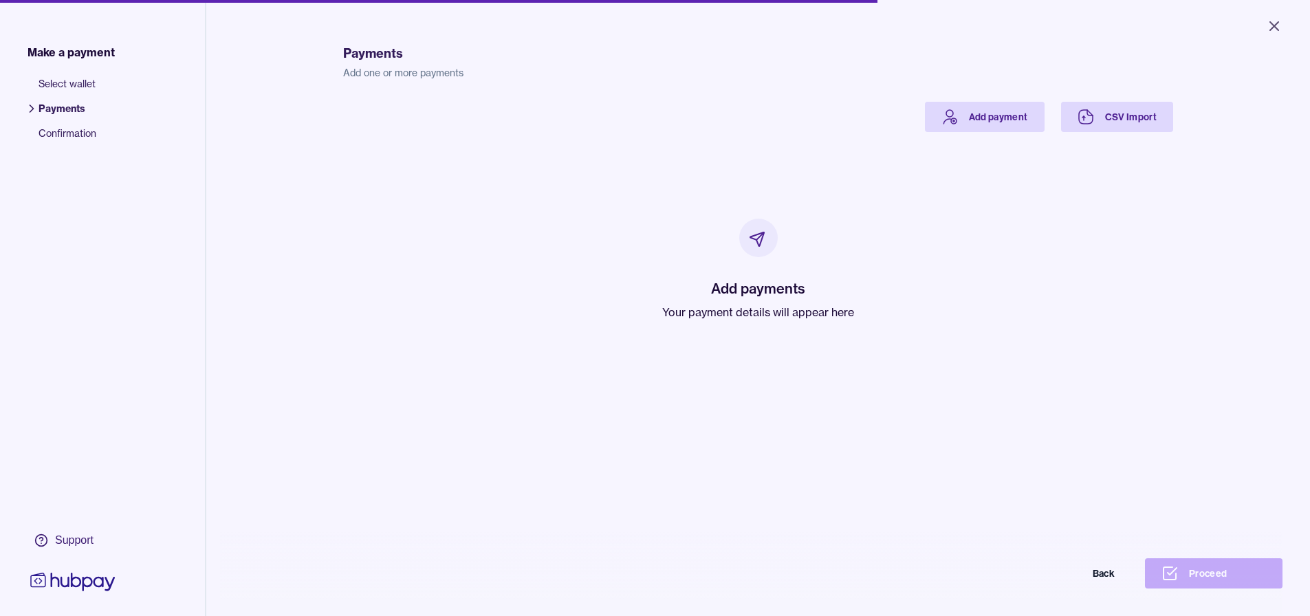
click at [658, 101] on div "Payments Add one or more payments Add payment CSV Import Add payments Your paym…" at bounding box center [758, 333] width 830 height 616
click at [658, 112] on link "Add payment" at bounding box center [985, 117] width 120 height 30
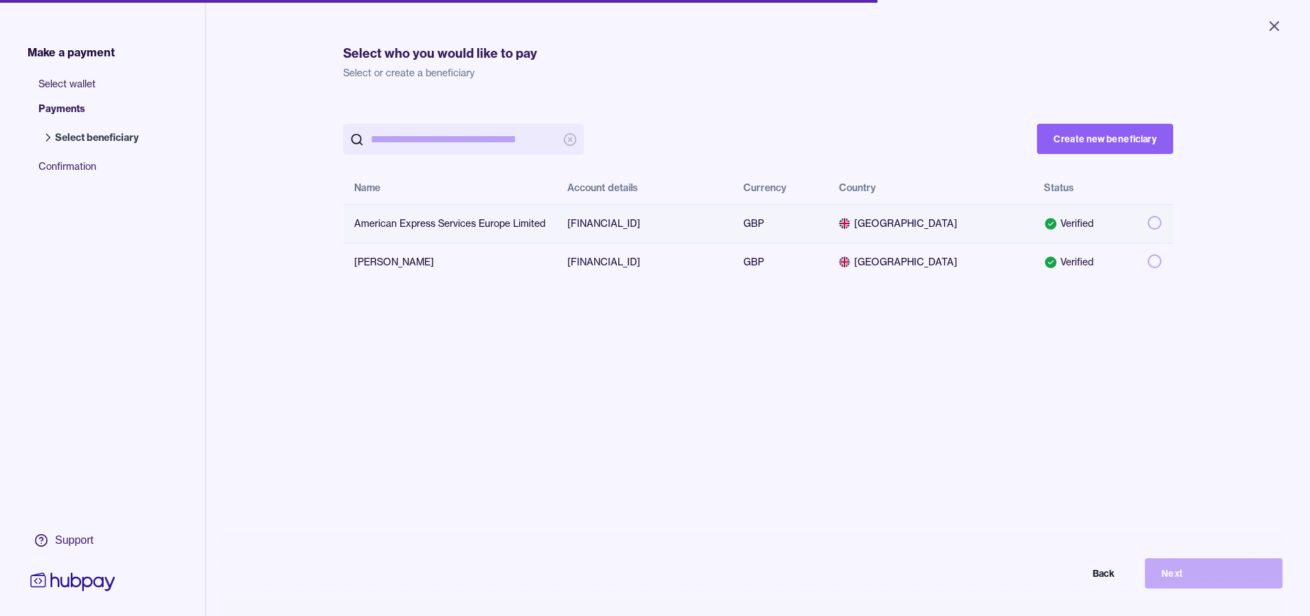
click at [658, 221] on button "button" at bounding box center [1155, 223] width 14 height 14
click at [658, 584] on button "Next" at bounding box center [1214, 573] width 138 height 30
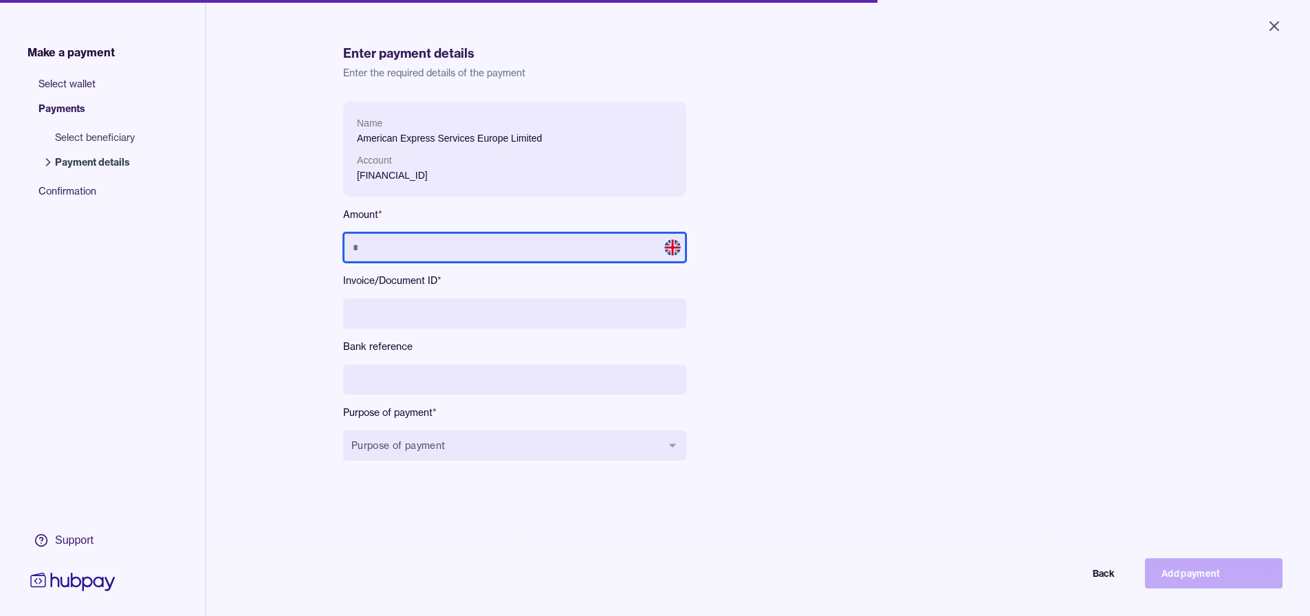
drag, startPoint x: 530, startPoint y: 246, endPoint x: 527, endPoint y: 255, distance: 9.2
click at [527, 255] on input "text" at bounding box center [514, 247] width 343 height 30
type input "******"
